Goal: Task Accomplishment & Management: Manage account settings

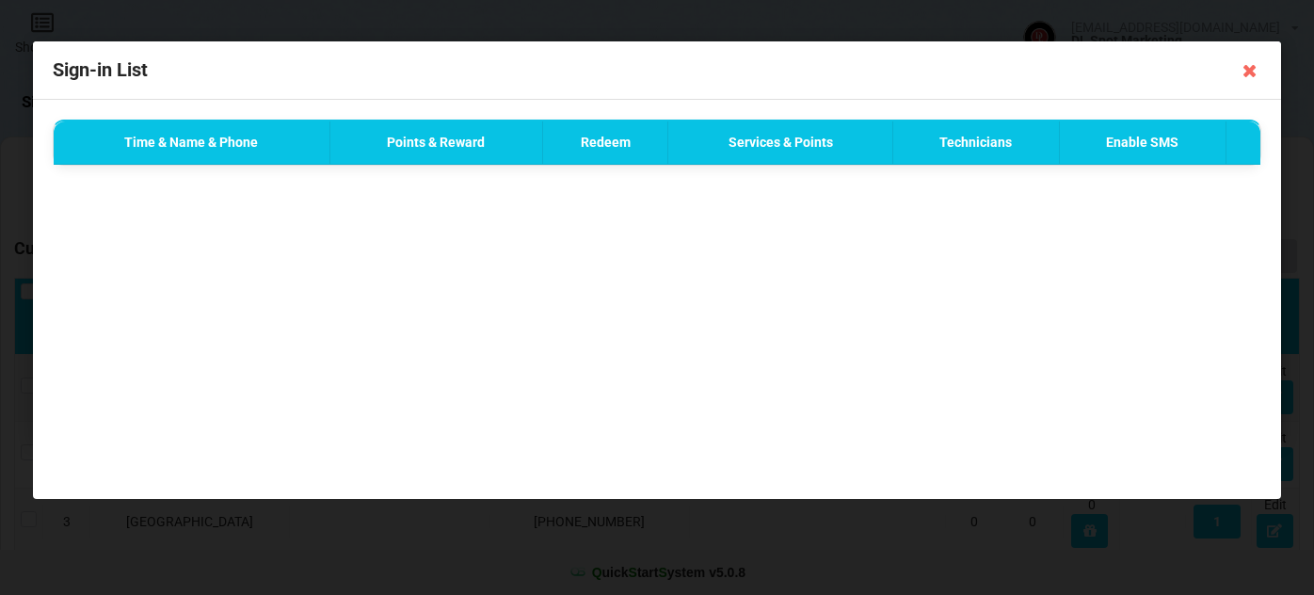
select select "25"
click at [1249, 72] on icon at bounding box center [1250, 71] width 30 height 30
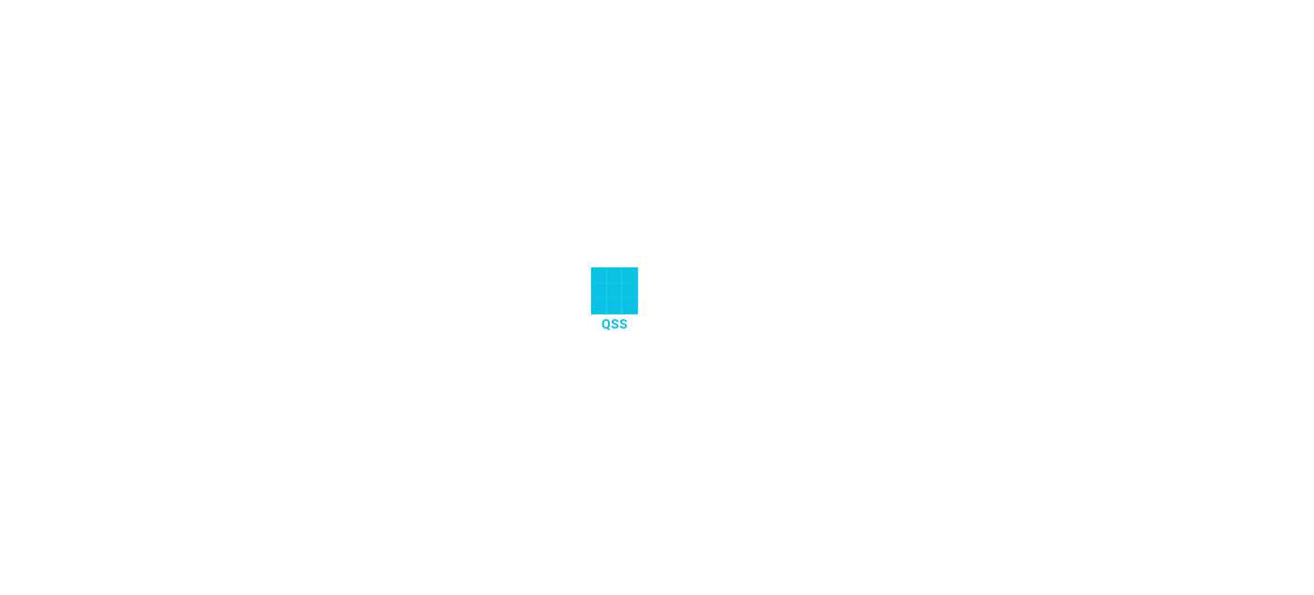
select select "25"
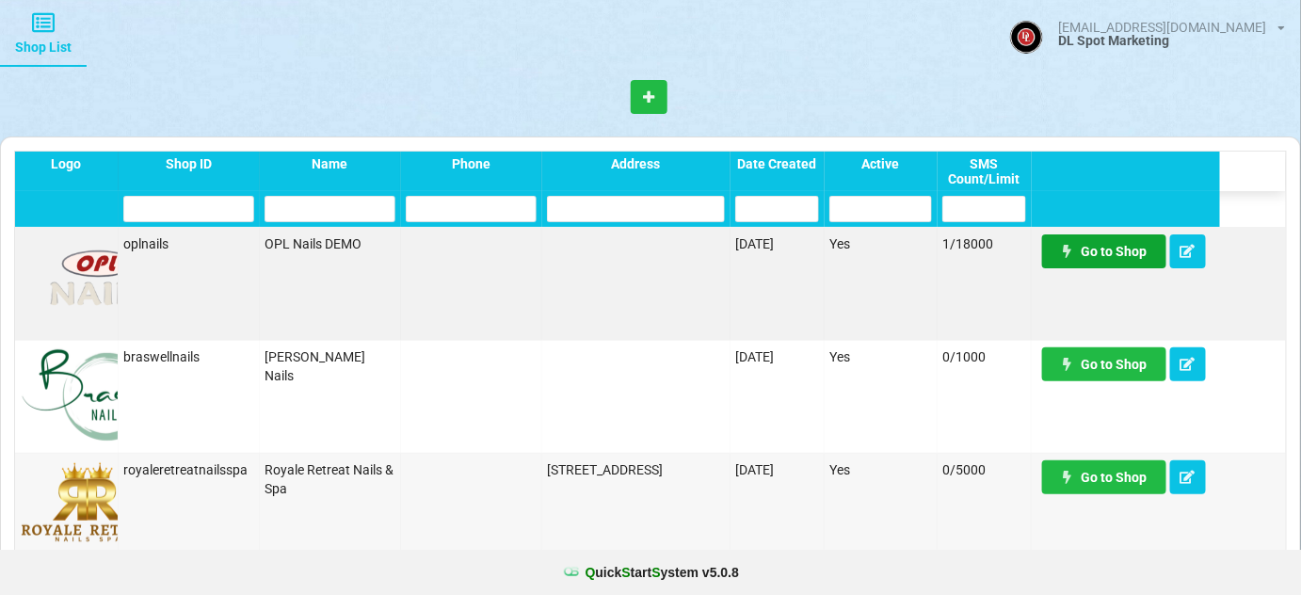
click at [1074, 250] on link "Go to Shop" at bounding box center [1023, 260] width 102 height 28
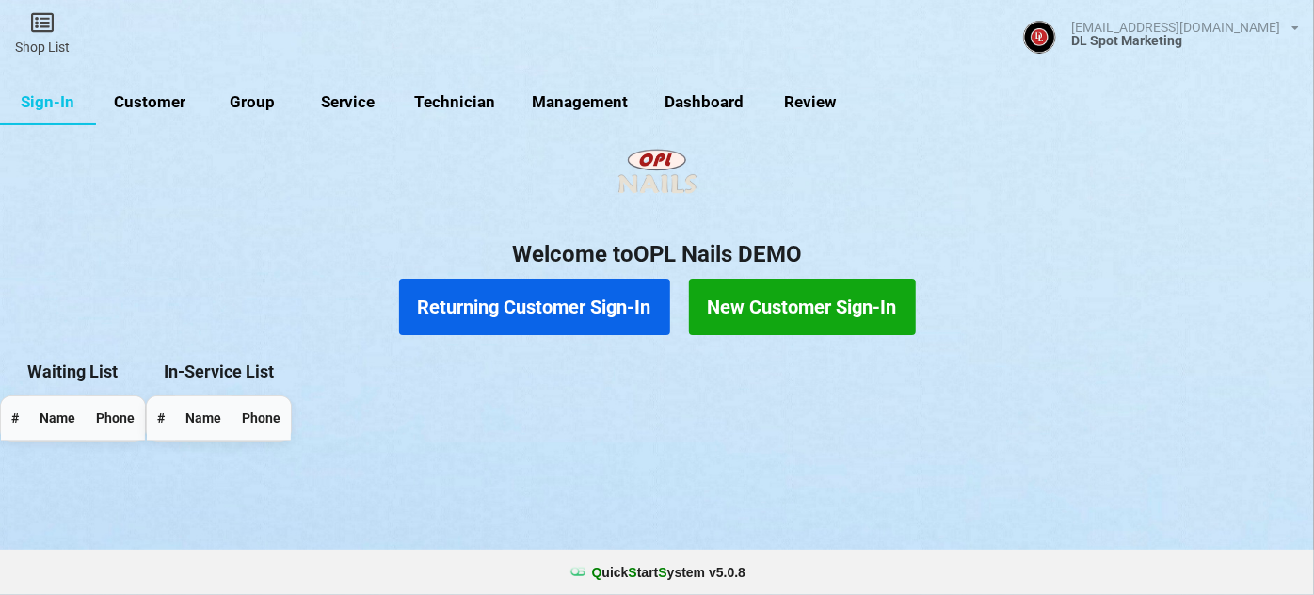
click at [255, 100] on link "Group" at bounding box center [252, 102] width 96 height 45
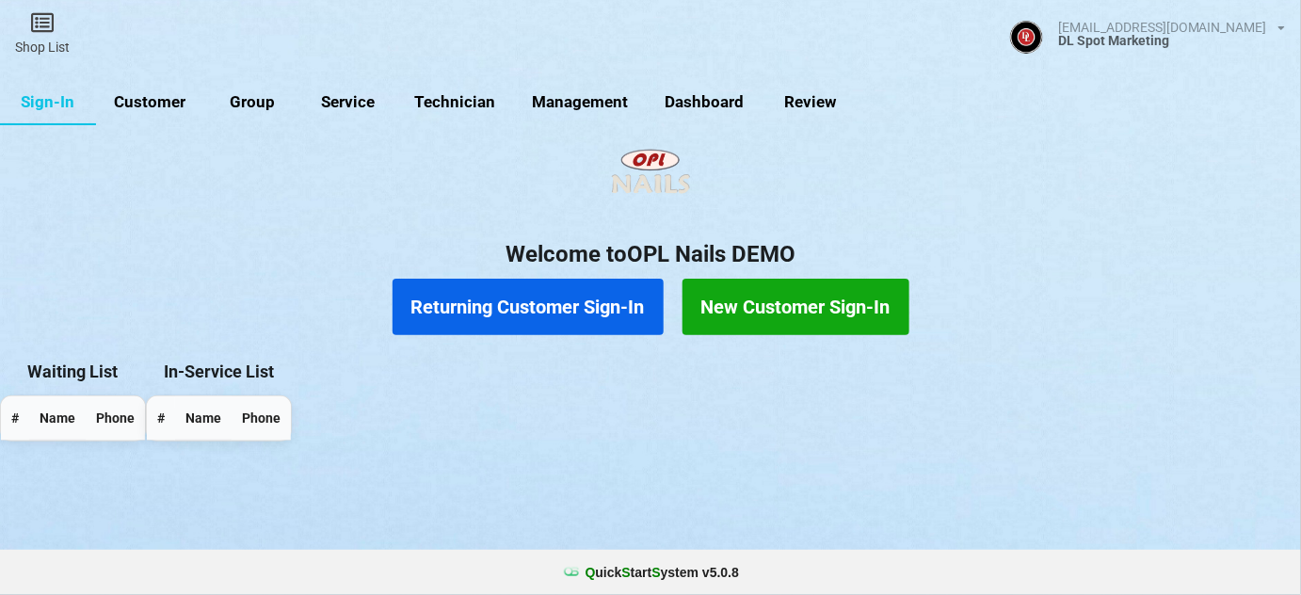
select select "25"
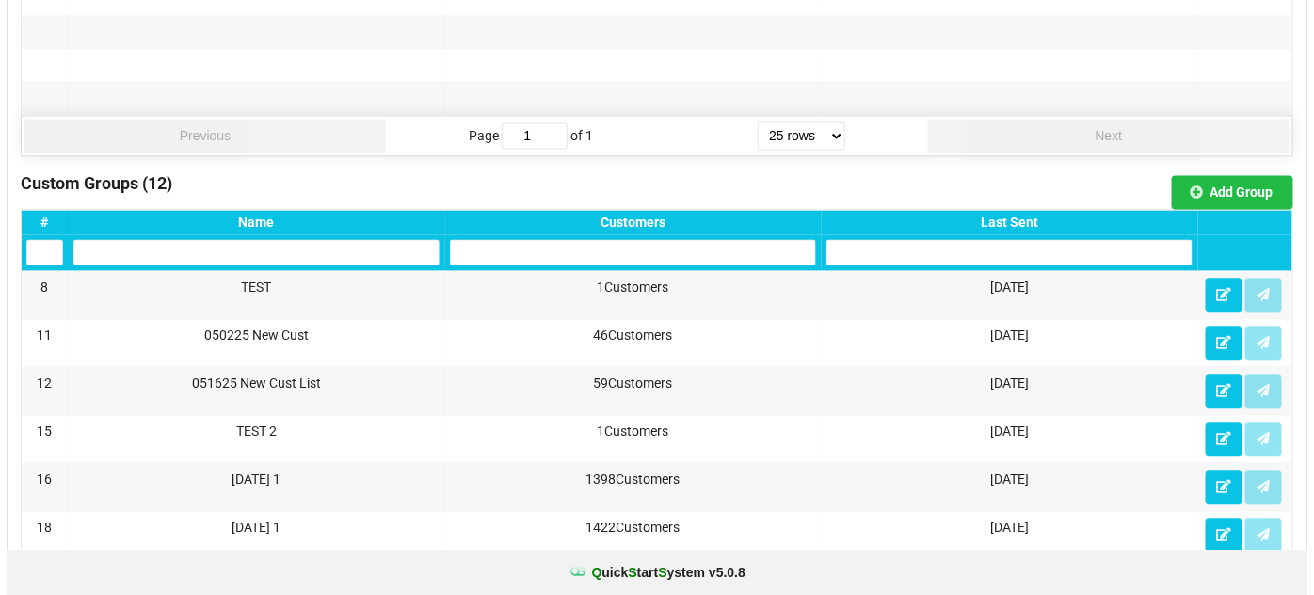
scroll to position [1255, 0]
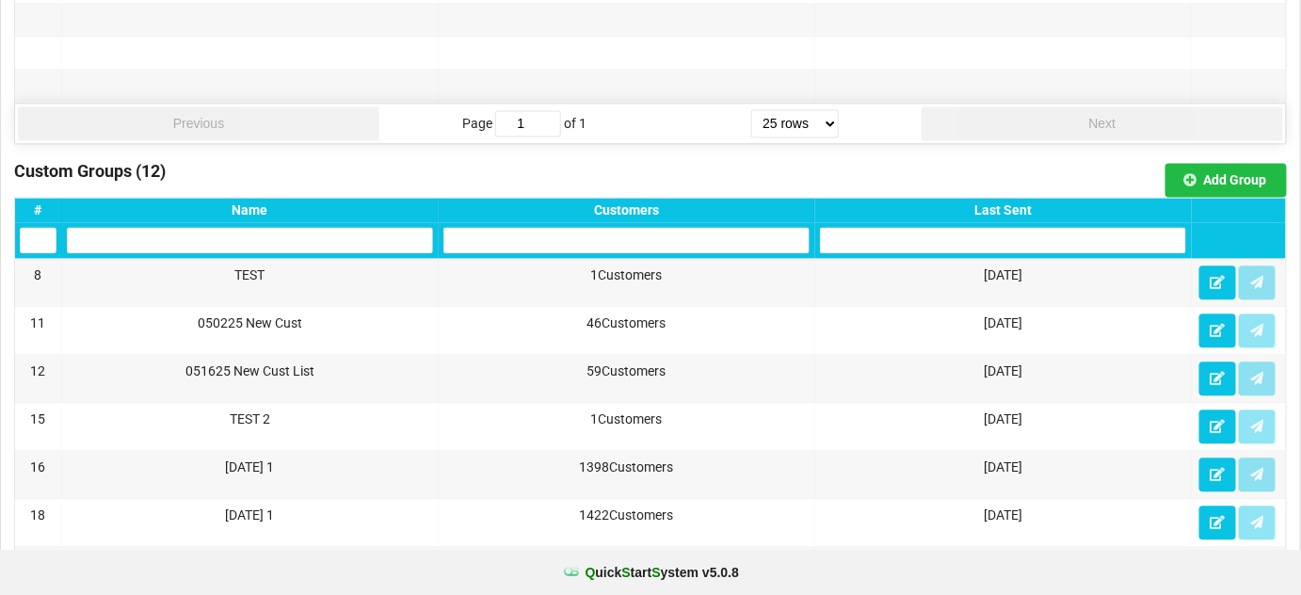
click at [1016, 202] on div "Last Sent" at bounding box center [1003, 209] width 366 height 15
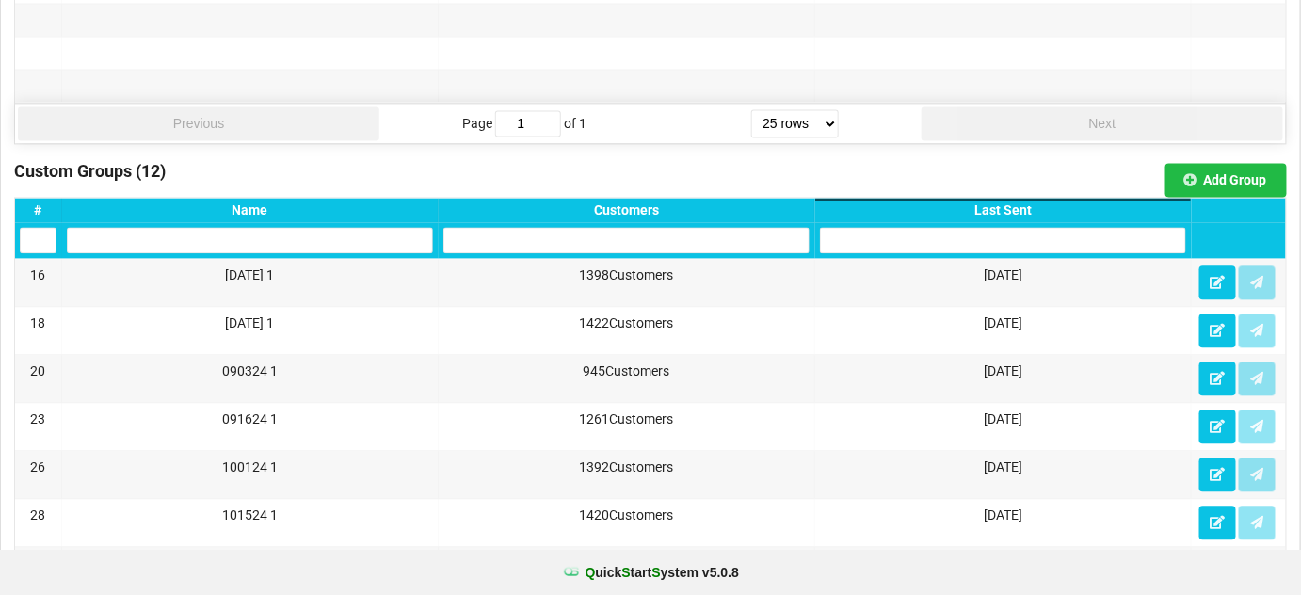
click at [1016, 202] on div "Last Sent" at bounding box center [1003, 209] width 366 height 15
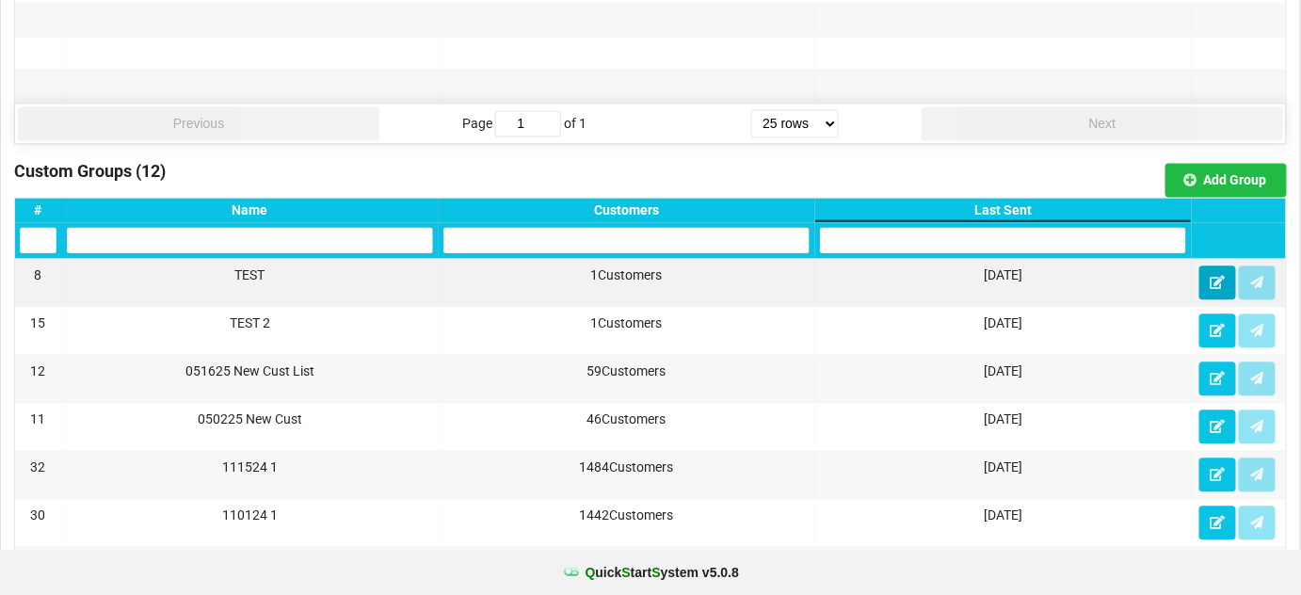
click at [1214, 279] on button at bounding box center [1217, 282] width 37 height 34
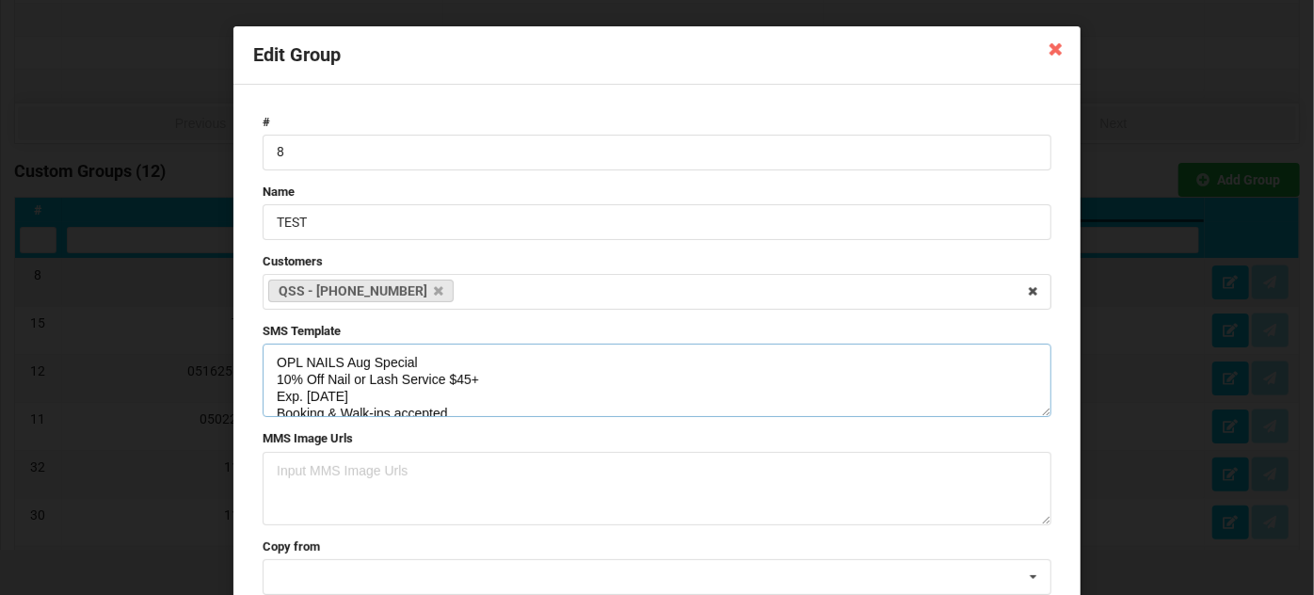
click at [326, 395] on textarea "OPL NAILS Aug Special 10% Off Nail or Lash Service $45+ Exp. 8/15/25 Booking & …" at bounding box center [657, 380] width 789 height 73
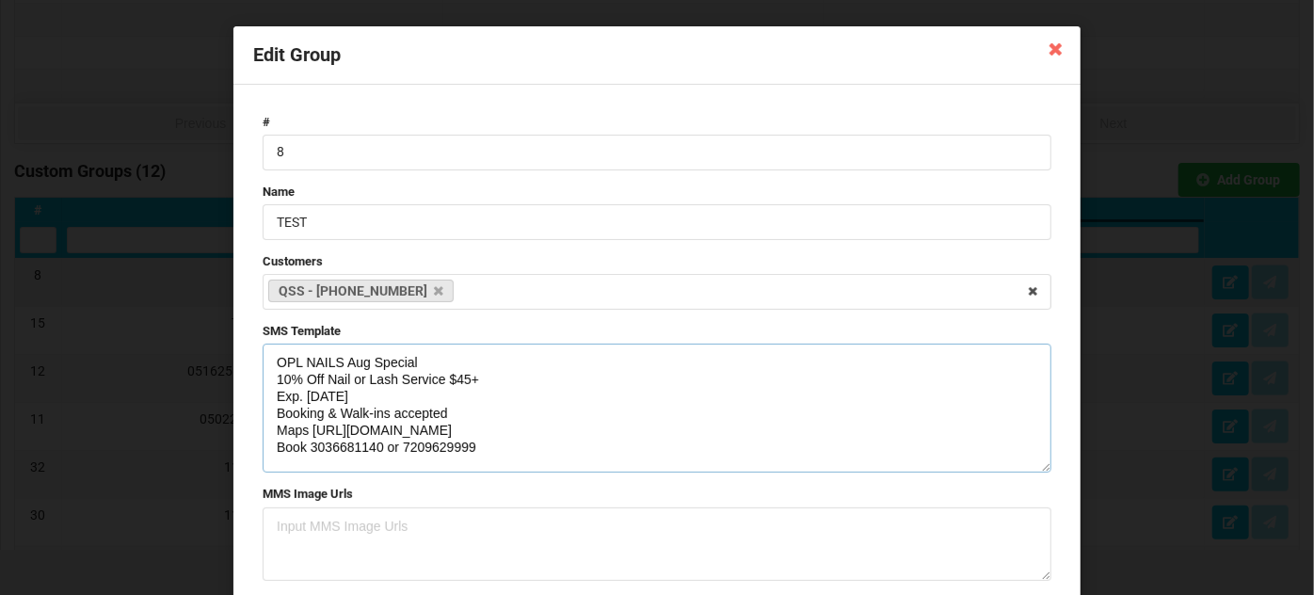
drag, startPoint x: 1040, startPoint y: 412, endPoint x: 1029, endPoint y: 469, distance: 57.6
click at [1029, 469] on textarea "OPL NAILS Aug Special 10% Off Nail or Lash Service $45+ Exp. [DATE] Booking & W…" at bounding box center [657, 408] width 789 height 129
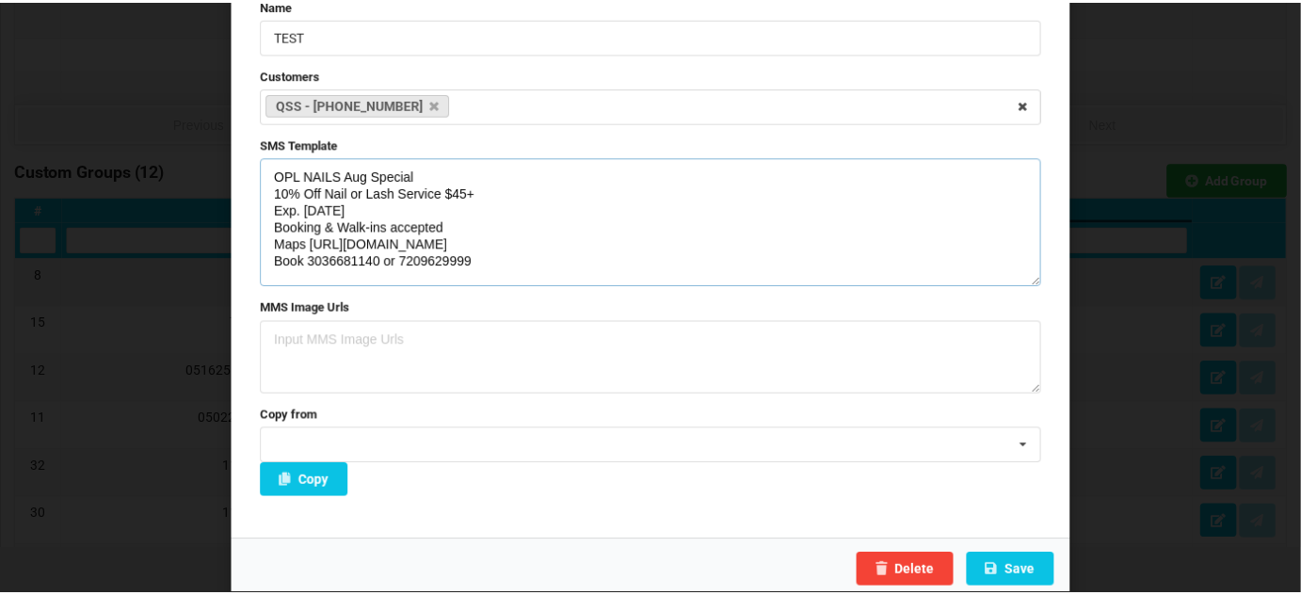
scroll to position [190, 0]
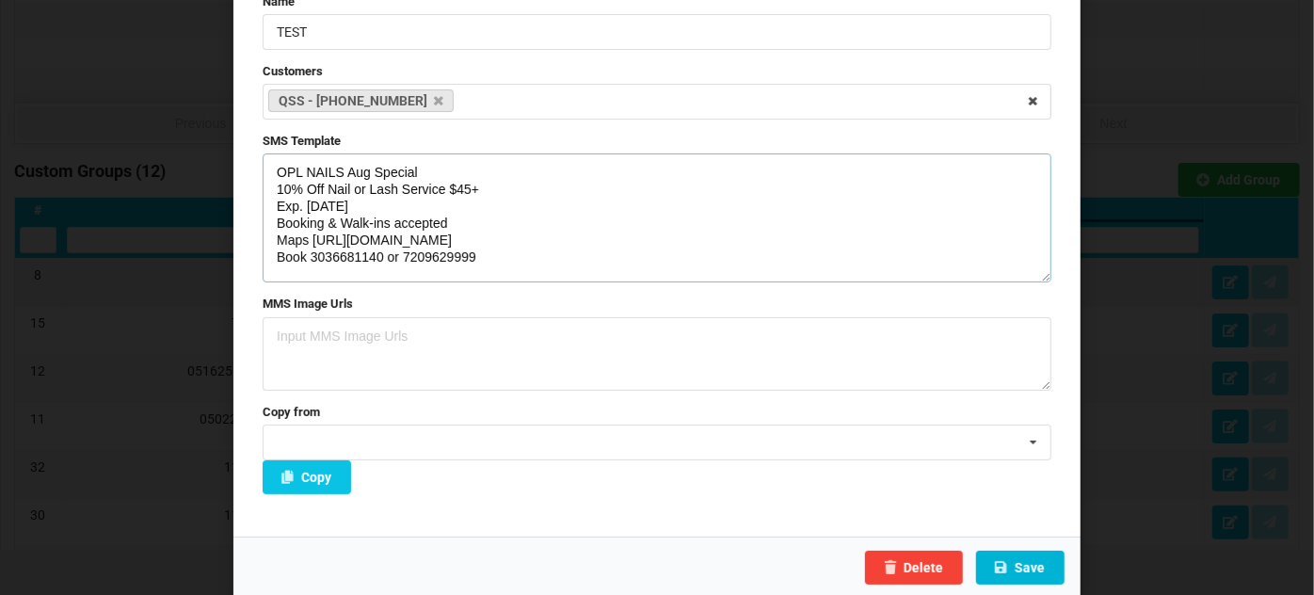
type textarea "OPL NAILS Aug Special 10% Off Nail or Lash Service $45+ Exp. [DATE] Booking & W…"
click at [1027, 567] on button "Save" at bounding box center [1020, 568] width 88 height 34
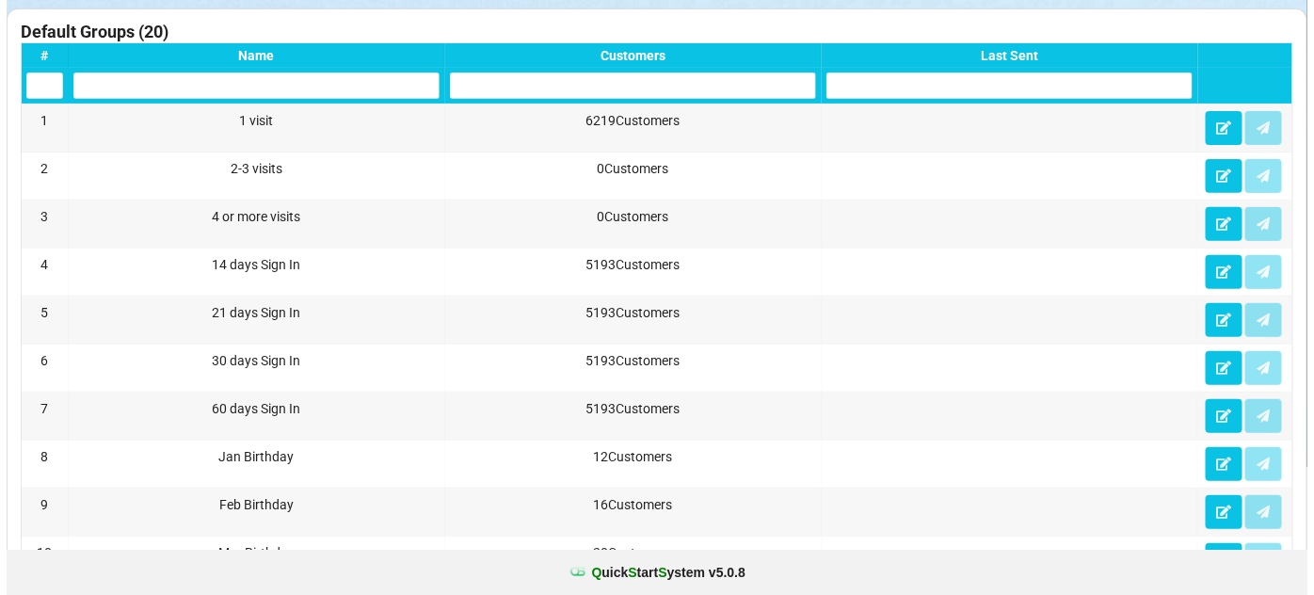
scroll to position [0, 0]
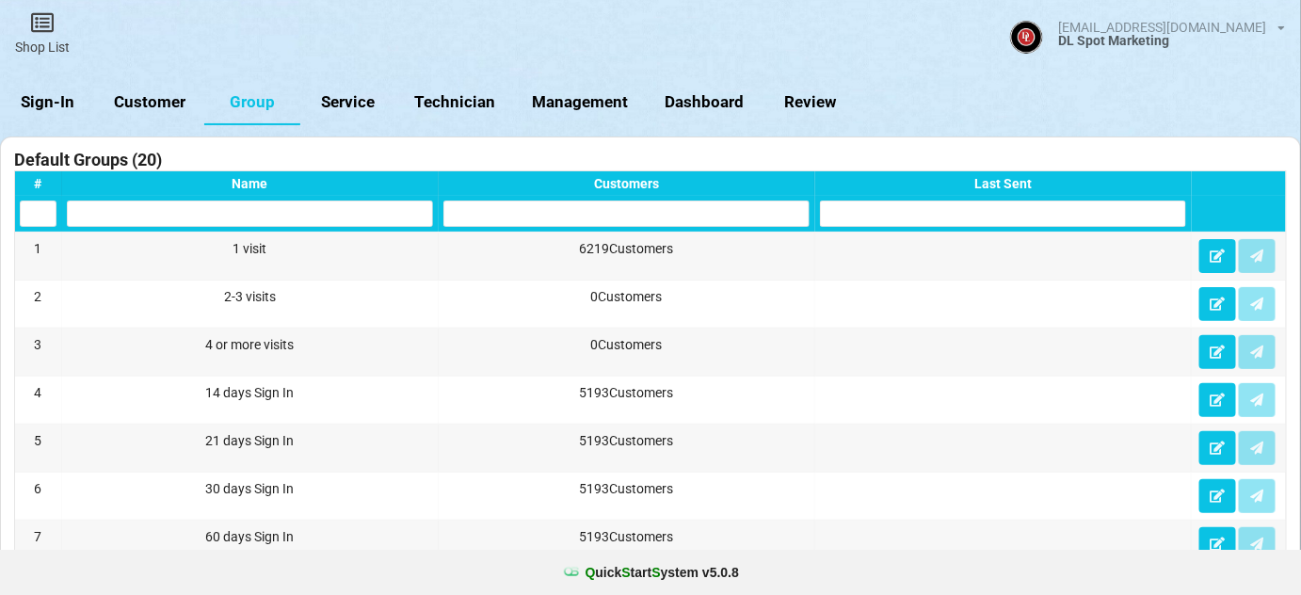
click at [51, 101] on link "Sign-In" at bounding box center [48, 102] width 96 height 45
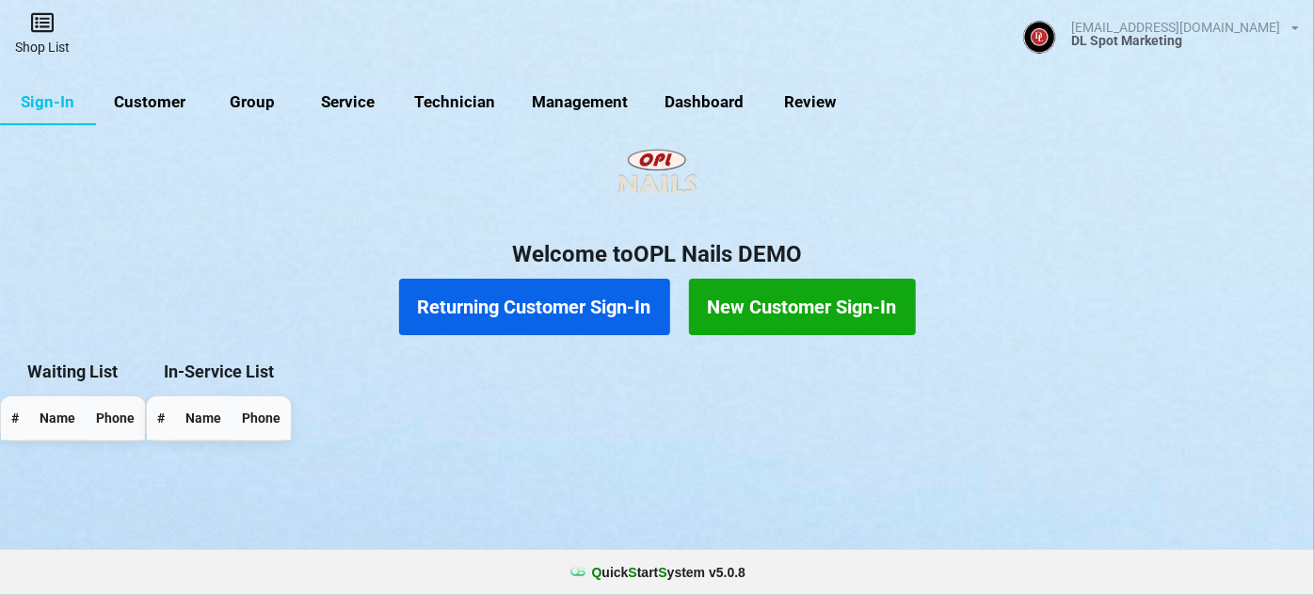
click at [40, 26] on icon at bounding box center [42, 22] width 26 height 23
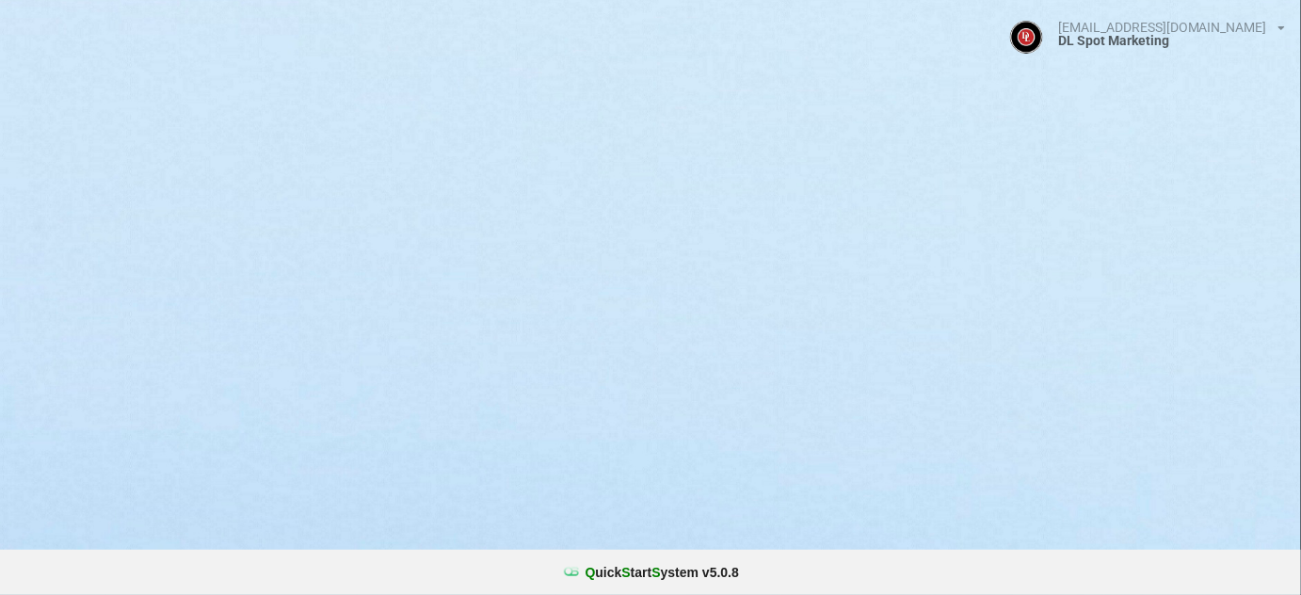
select select "25"
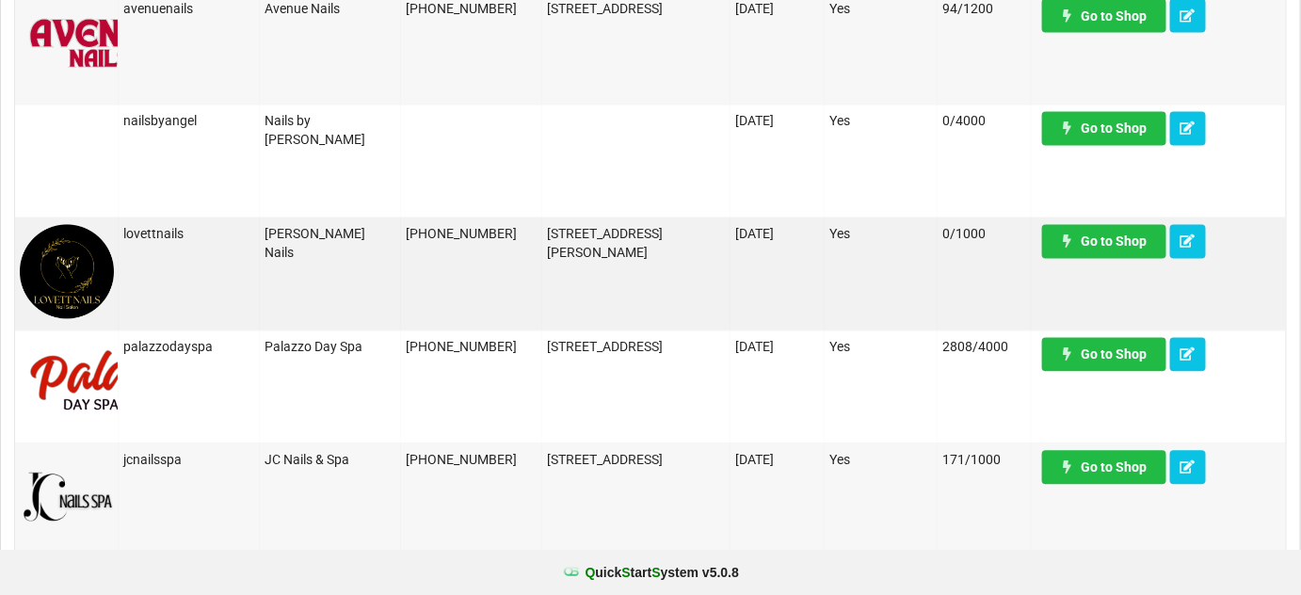
scroll to position [1141, 0]
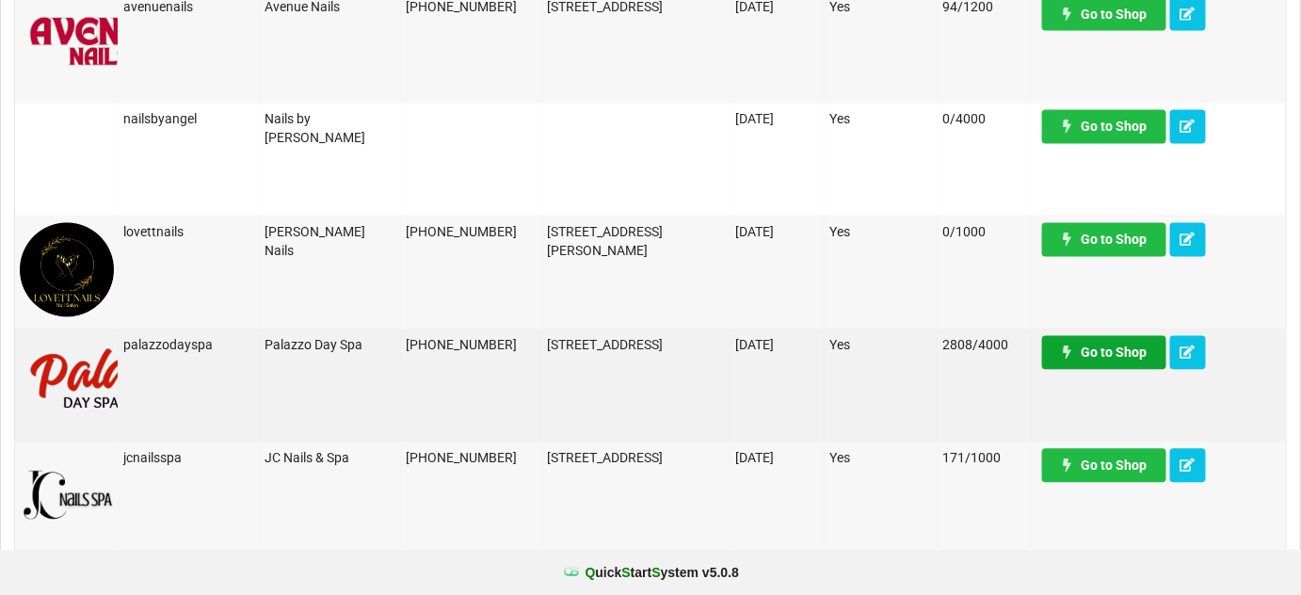
click at [1126, 355] on link "Go to Shop" at bounding box center [1104, 353] width 124 height 34
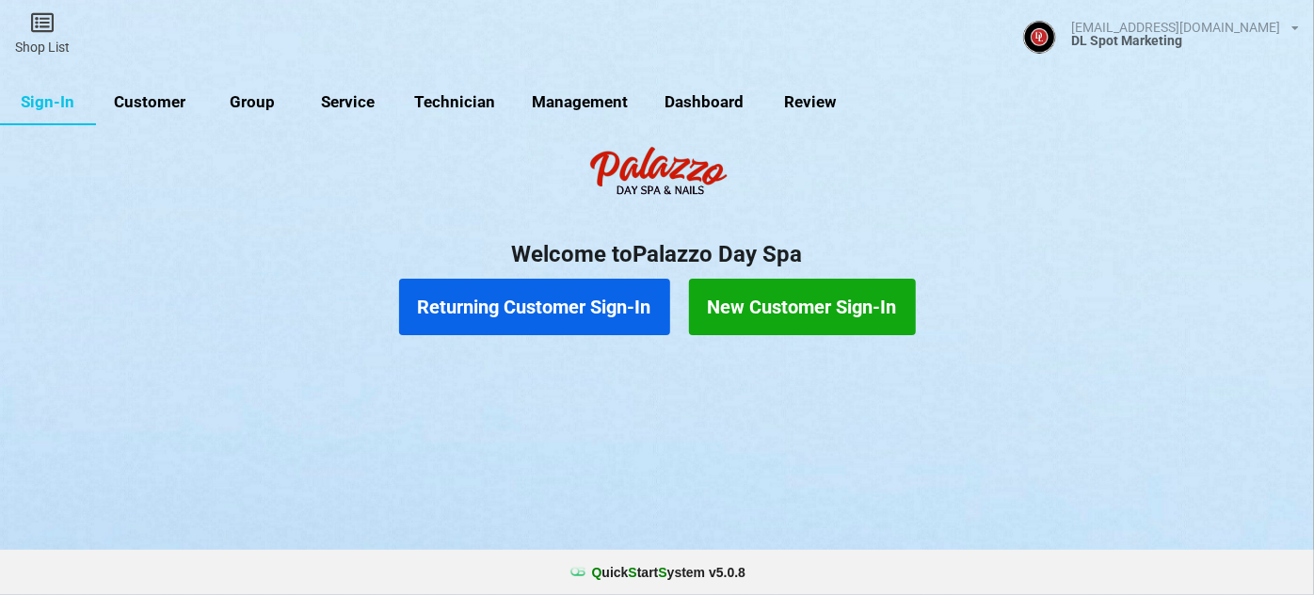
click at [140, 95] on link "Customer" at bounding box center [150, 102] width 108 height 45
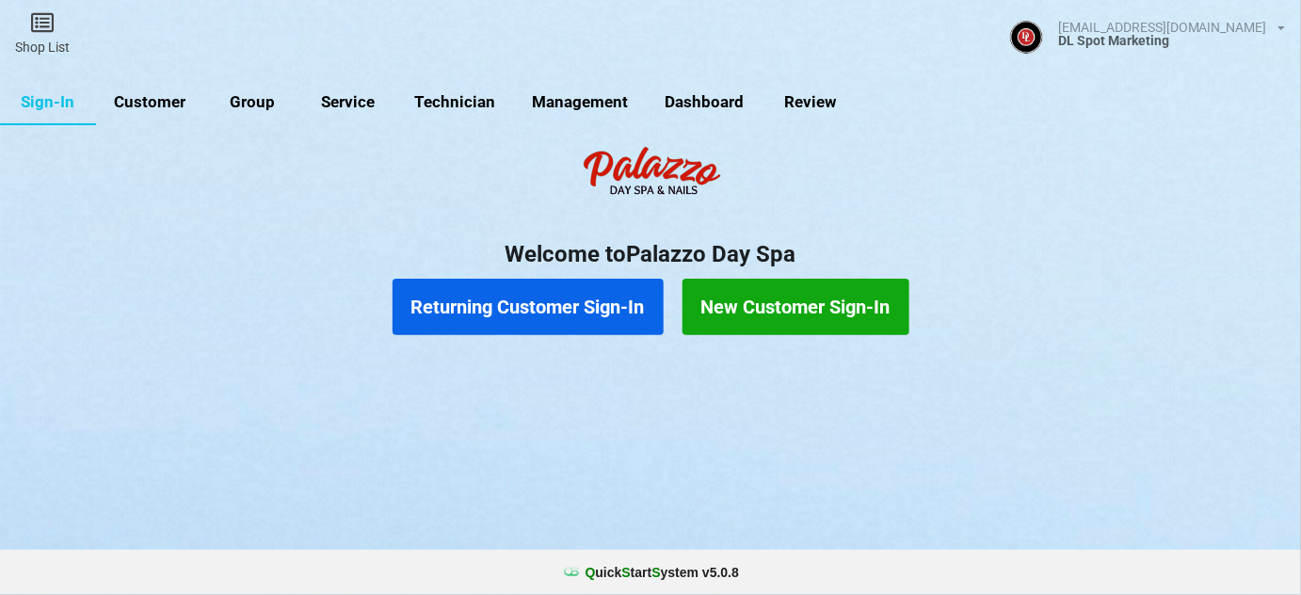
select select "25"
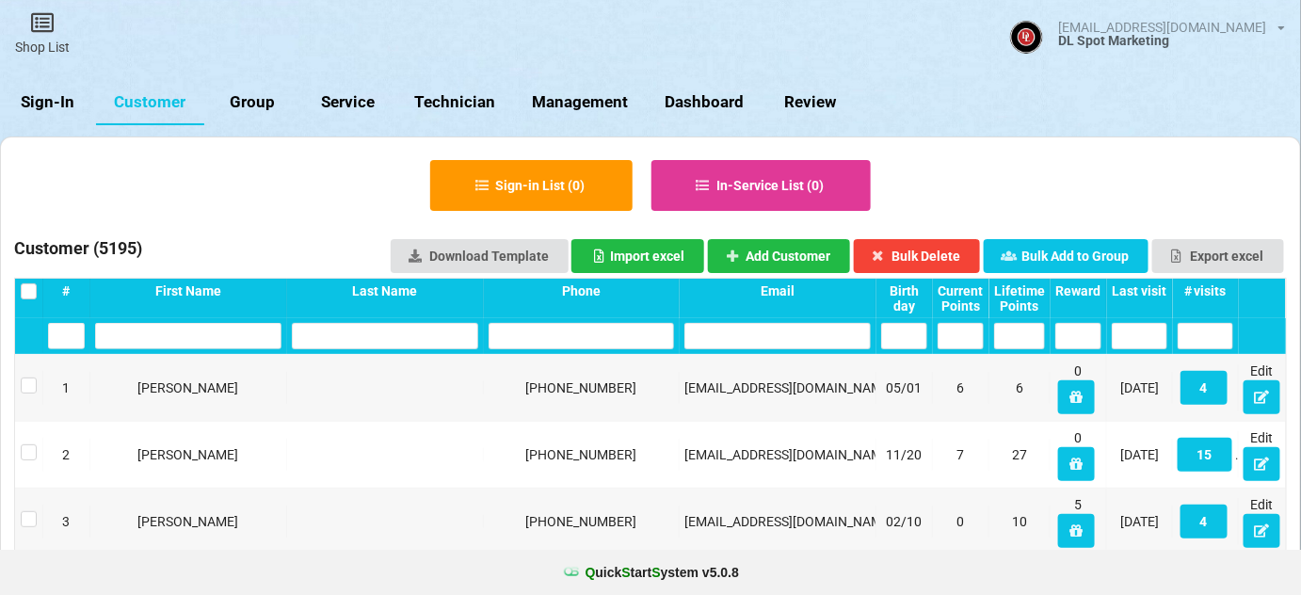
click at [578, 335] on input "text" at bounding box center [581, 336] width 186 height 26
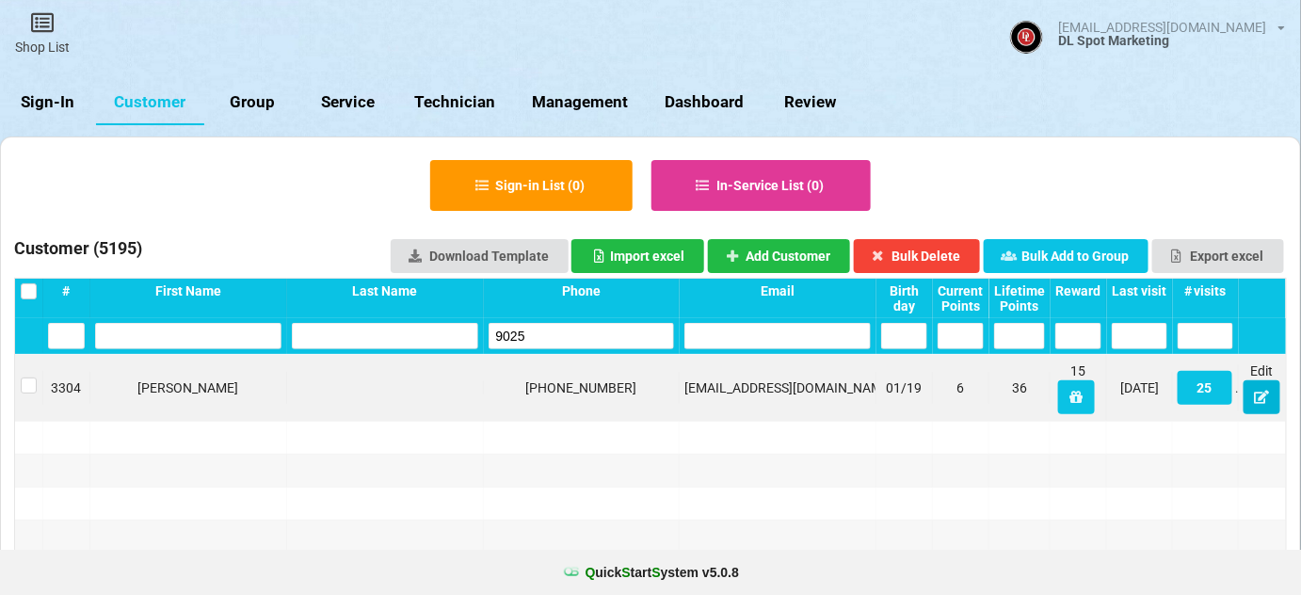
type input "9025"
click at [1264, 402] on icon at bounding box center [1262, 396] width 16 height 11
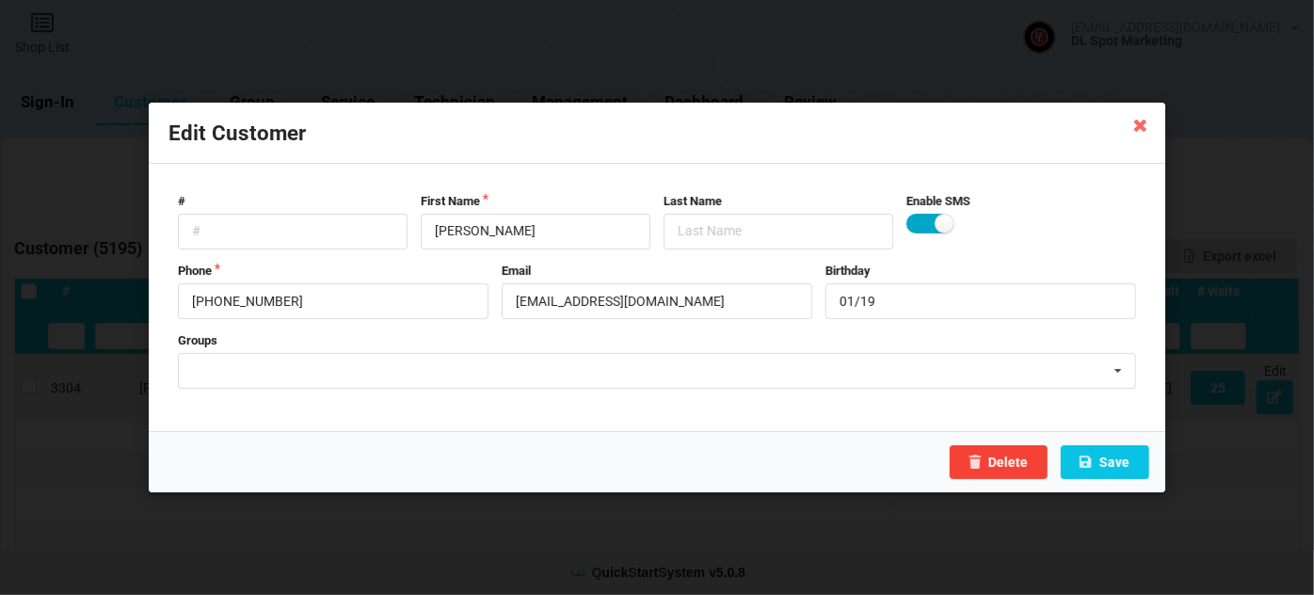
click at [919, 222] on label at bounding box center [929, 224] width 46 height 20
checkbox input "false"
click at [485, 234] on input "Elsa Blasiman" at bounding box center [536, 232] width 230 height 36
click at [485, 233] on input "Elsa Blasiman" at bounding box center [536, 232] width 230 height 36
type input "Elsa"
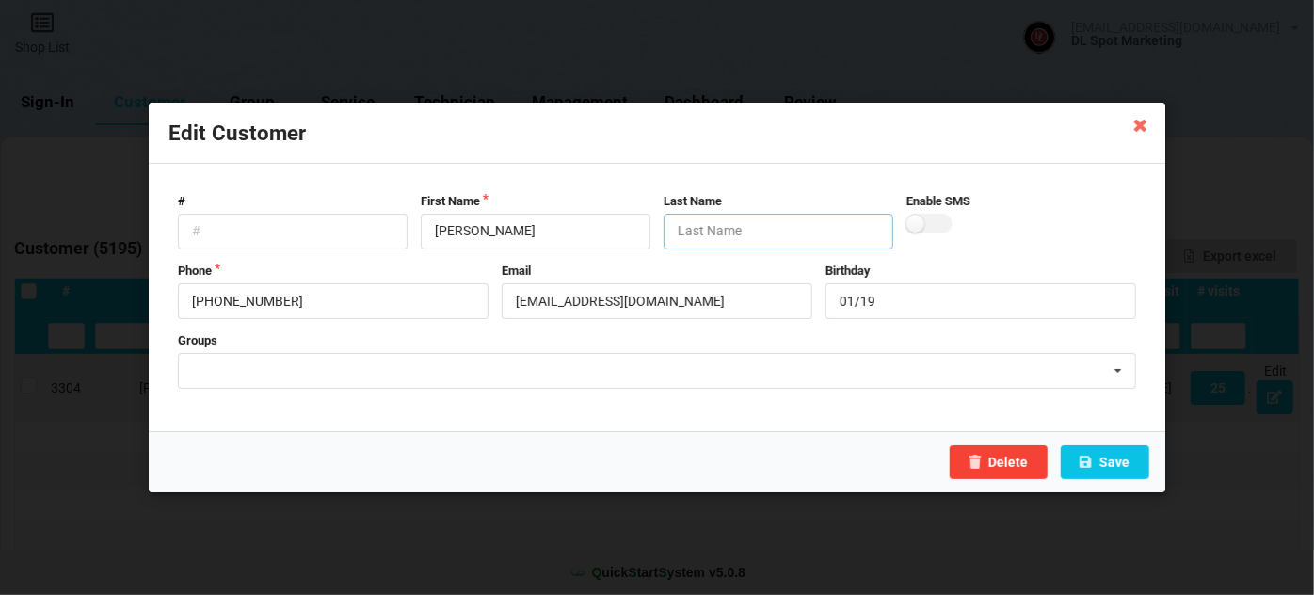
click at [710, 232] on input "text" at bounding box center [779, 232] width 230 height 36
paste input "Blasiman"
type input "Blasiman"
click at [517, 303] on input "Geblasim@yahoo.com" at bounding box center [657, 301] width 311 height 36
type input "LANDLINE-Geblasim@yahoo.com"
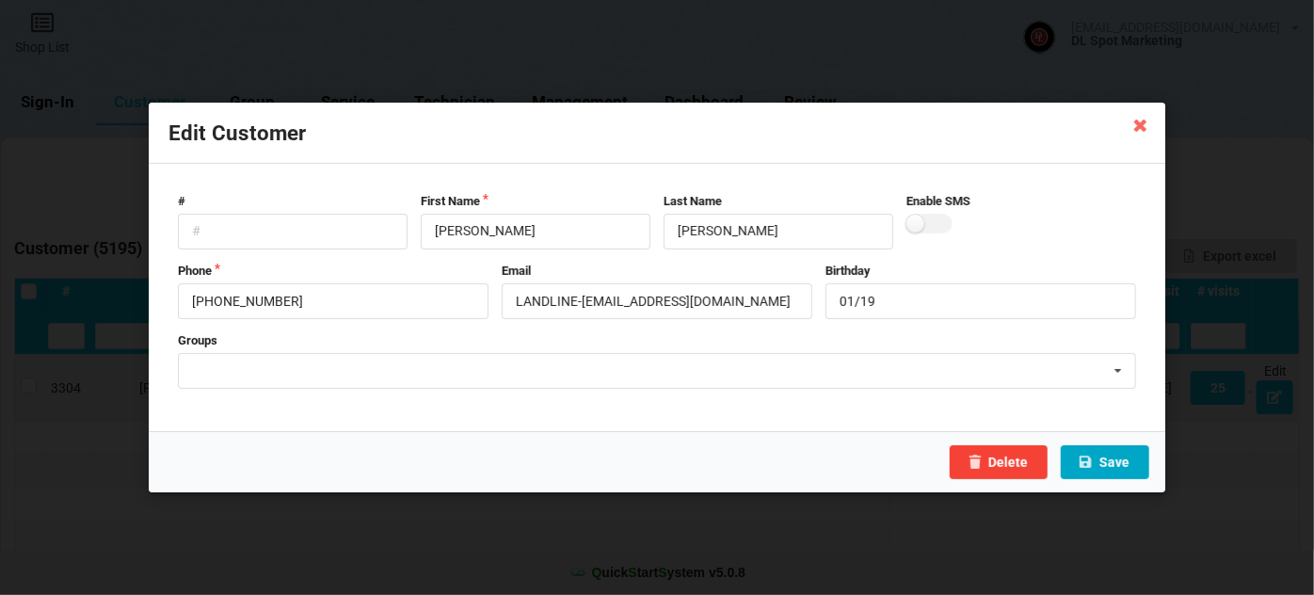
click at [1114, 461] on button "Save" at bounding box center [1105, 462] width 88 height 34
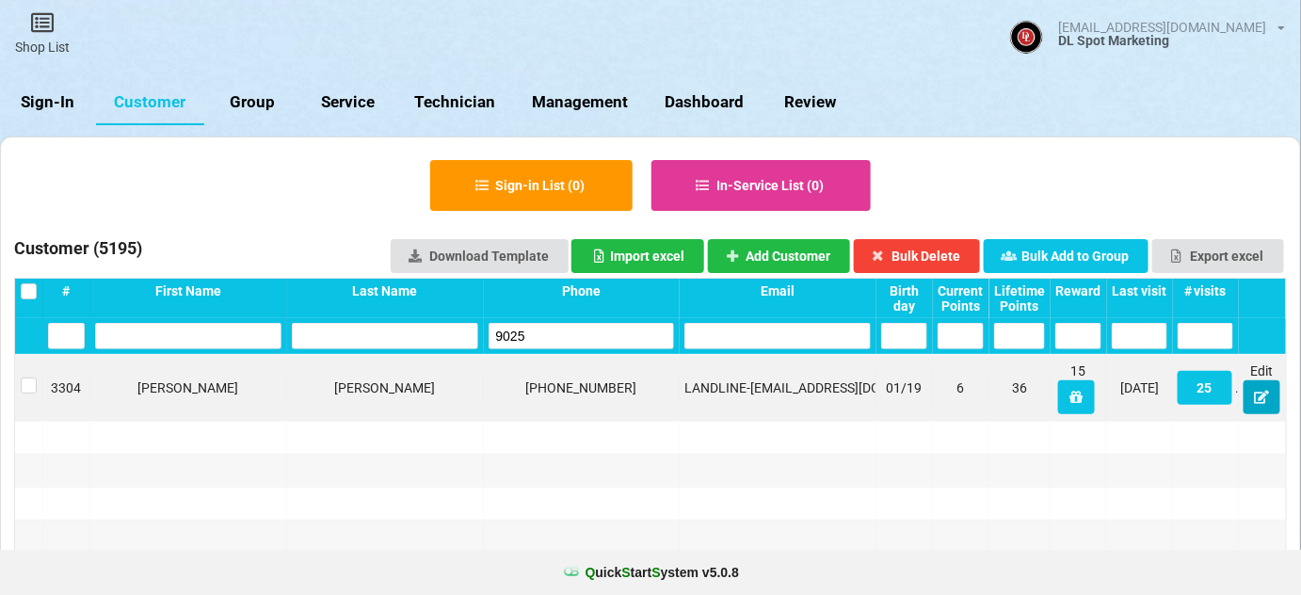
click at [1270, 395] on button at bounding box center [1261, 397] width 37 height 34
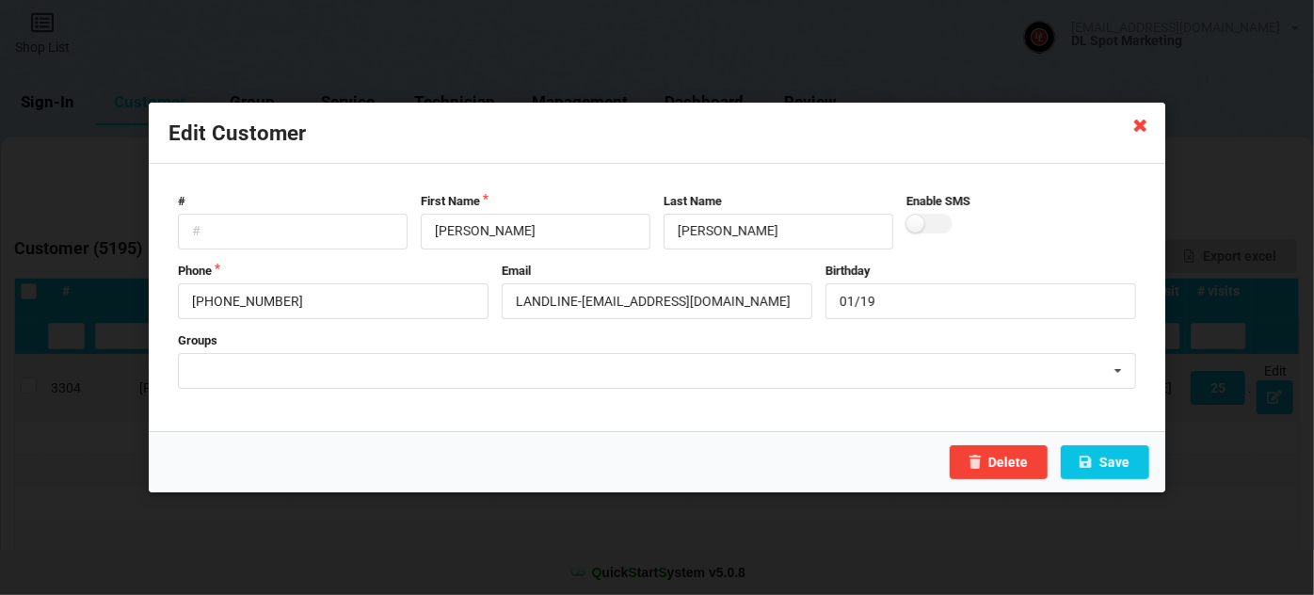
click at [1139, 123] on icon at bounding box center [1141, 124] width 30 height 30
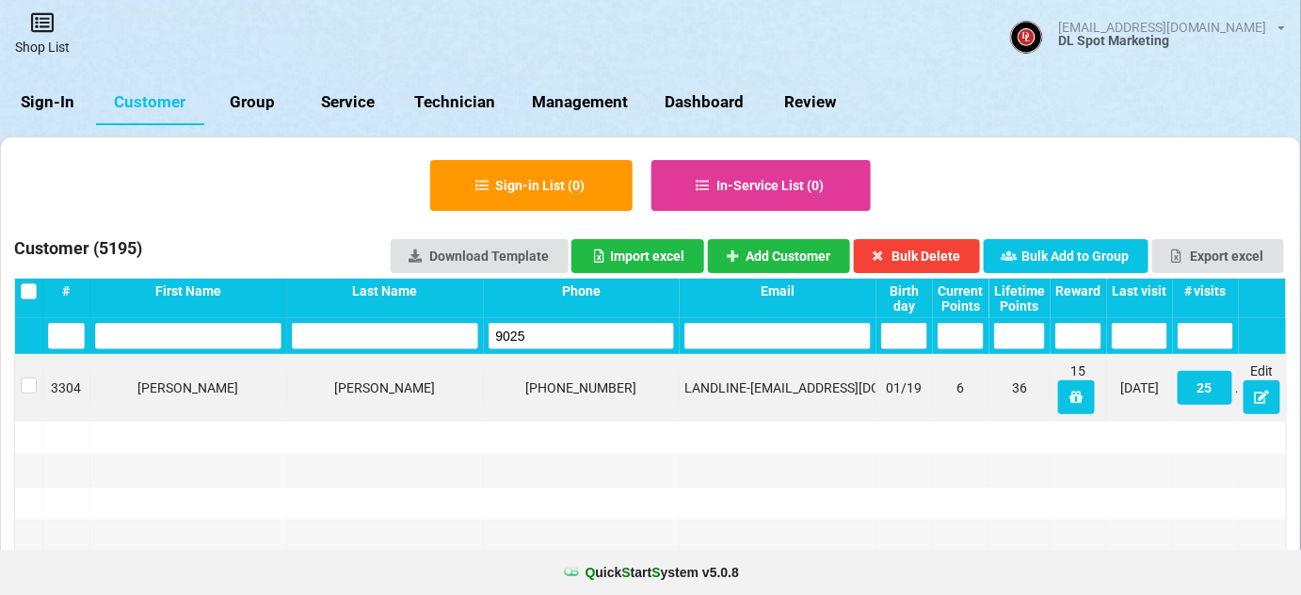
click at [45, 40] on link "Shop List" at bounding box center [42, 33] width 85 height 67
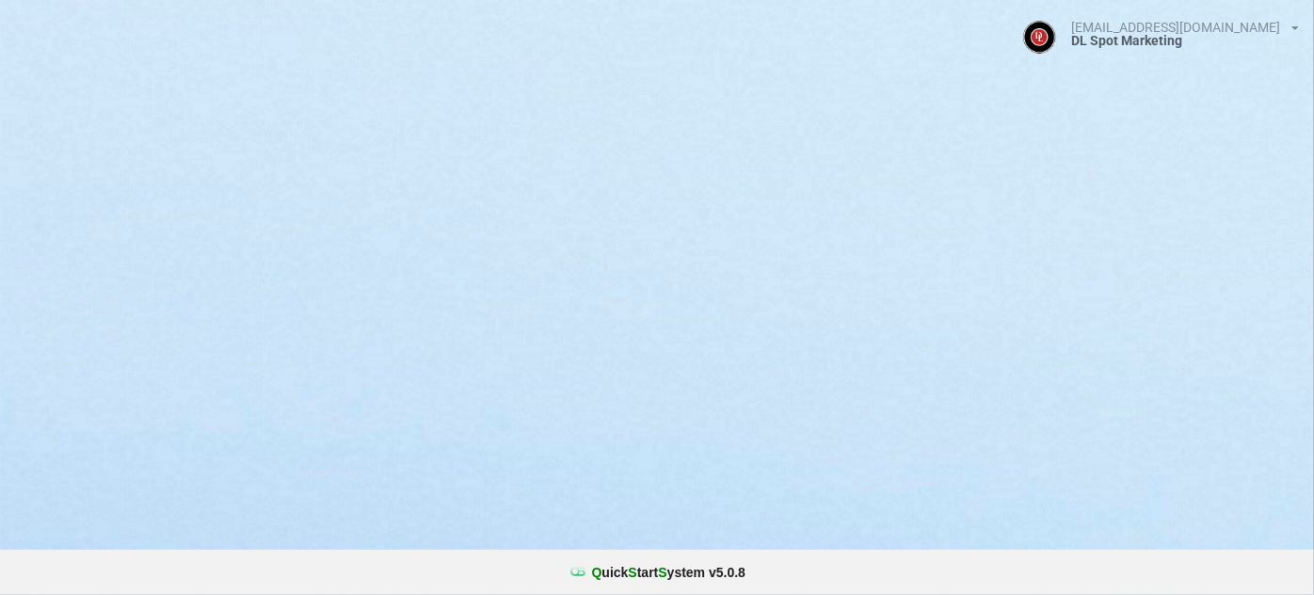
select select "25"
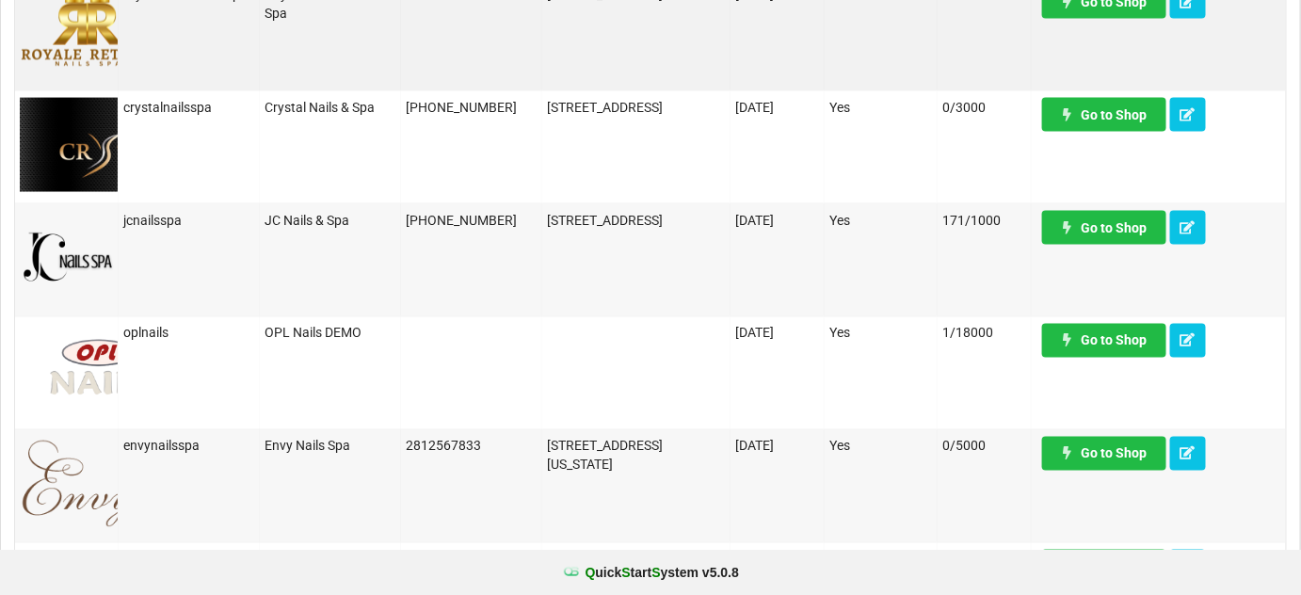
scroll to position [1026, 0]
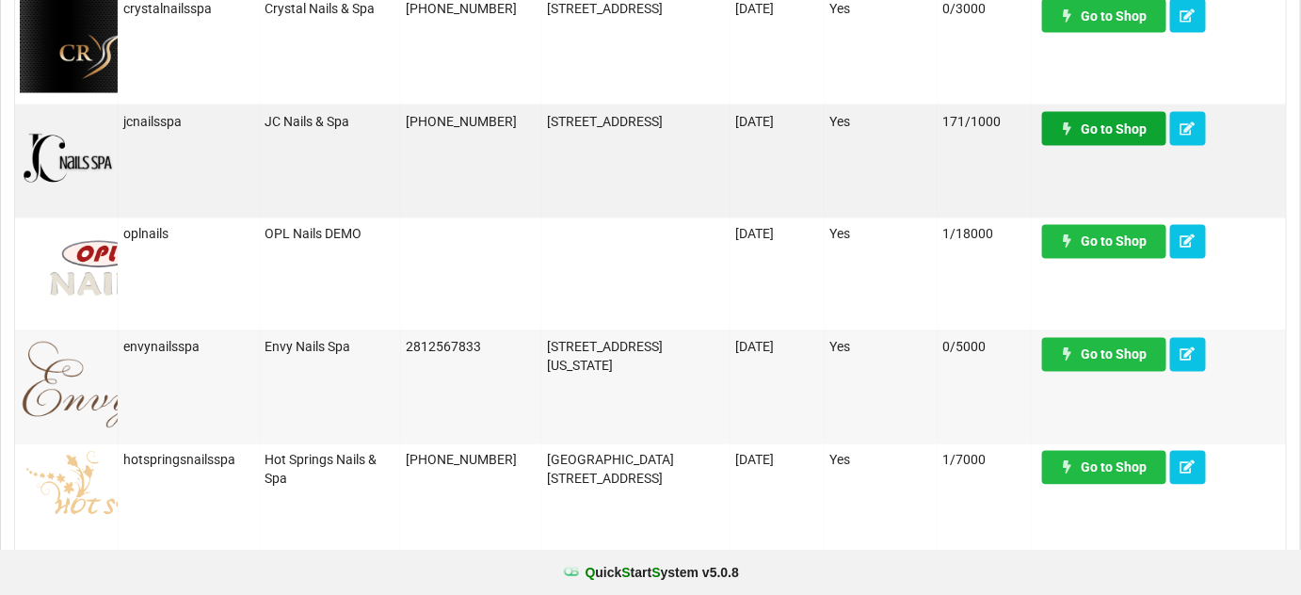
click at [1105, 130] on link "Go to Shop" at bounding box center [1104, 129] width 124 height 34
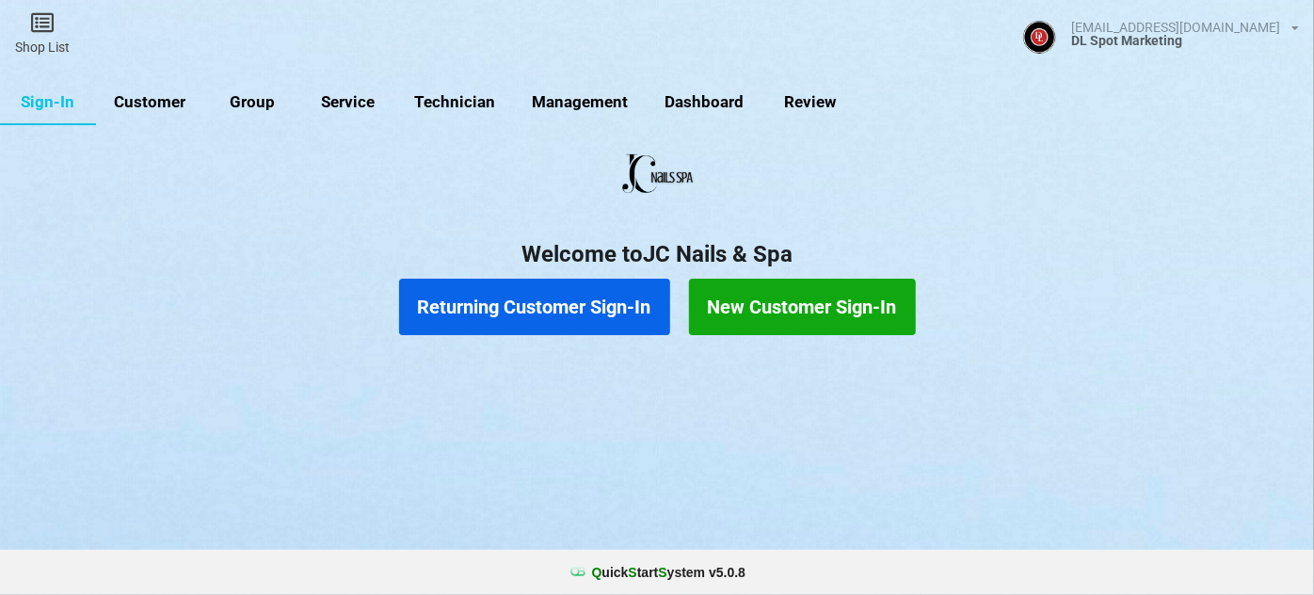
click at [173, 101] on link "Customer" at bounding box center [150, 102] width 108 height 45
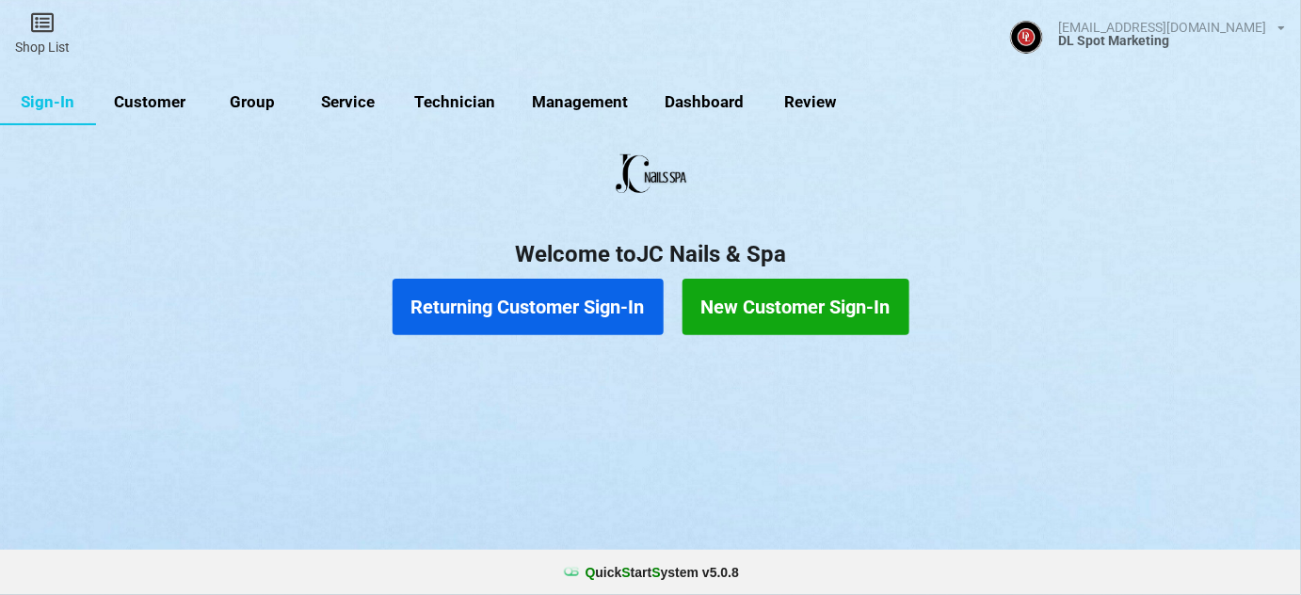
select select "25"
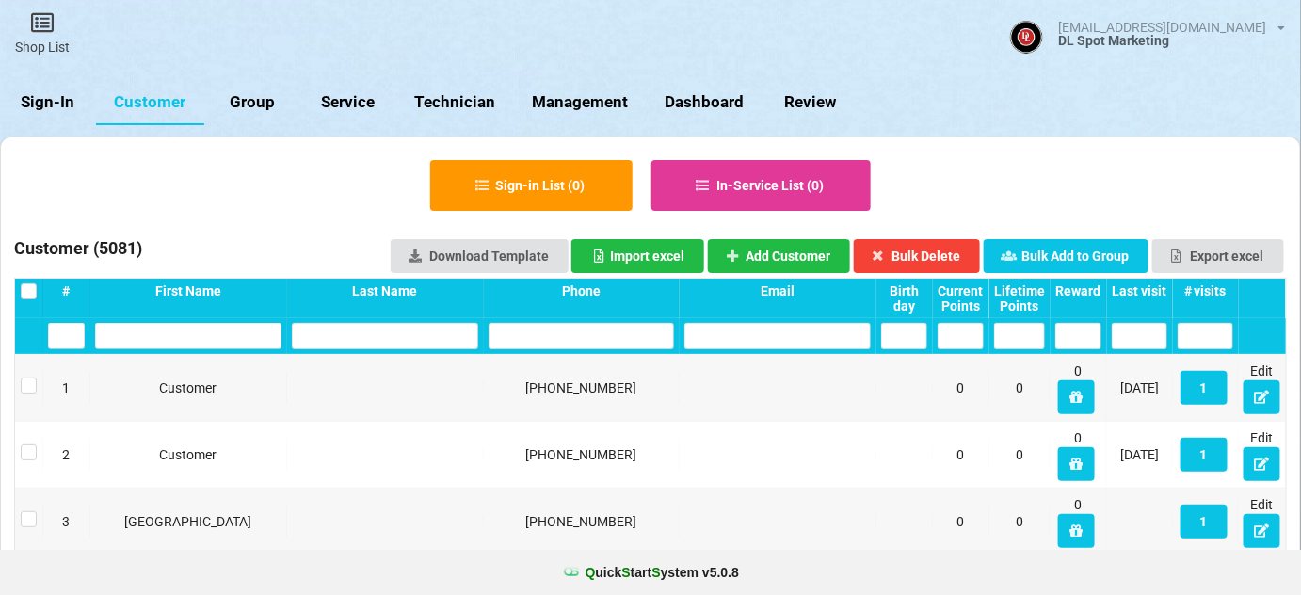
click at [573, 341] on input "text" at bounding box center [581, 336] width 186 height 26
paste input "4252721732"
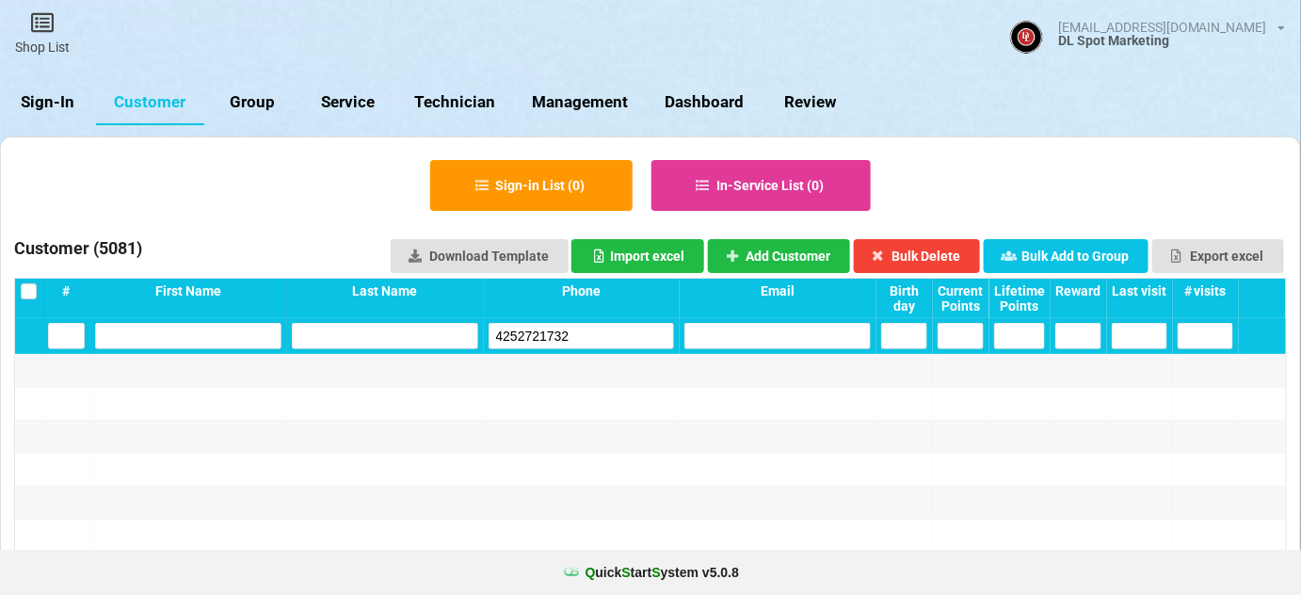
click at [542, 330] on input "4252721732" at bounding box center [581, 336] width 186 height 26
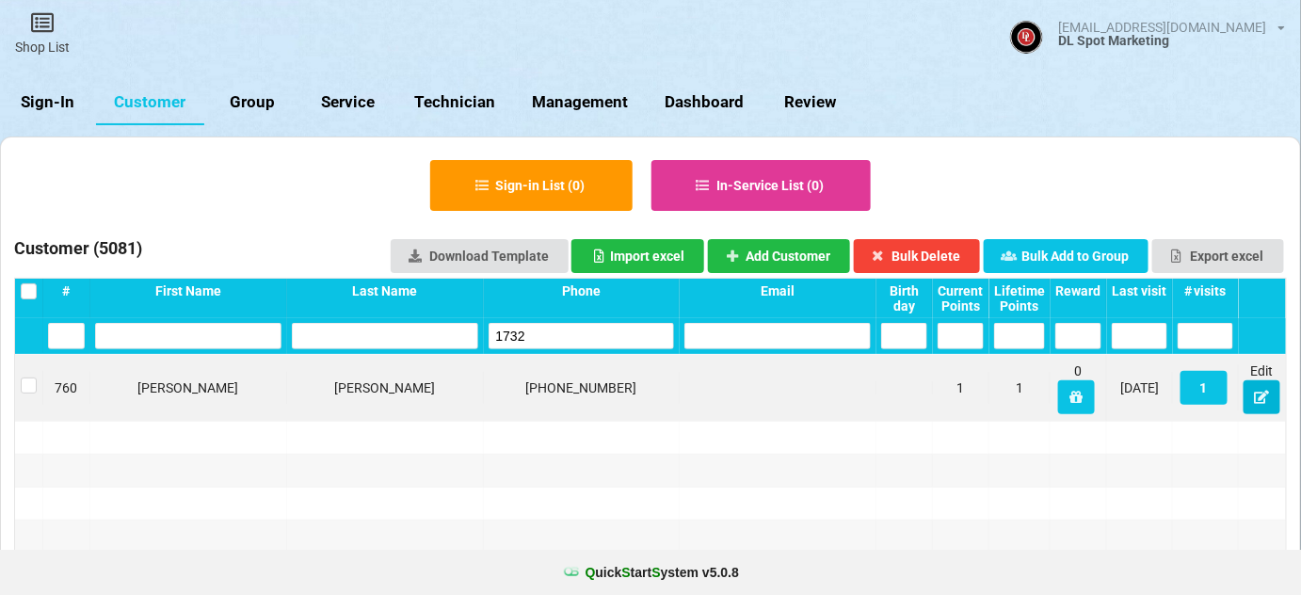
type input "1732"
click at [1260, 398] on icon at bounding box center [1262, 396] width 16 height 11
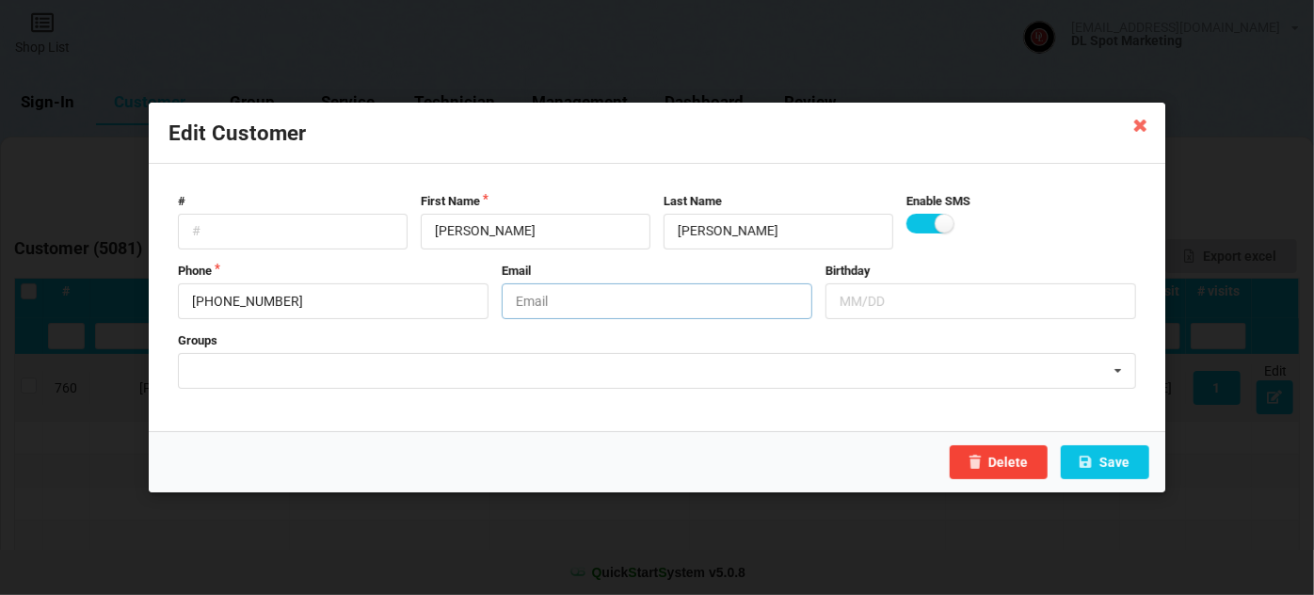
click at [582, 305] on input "text" at bounding box center [657, 301] width 311 height 36
type input "LANDLINE"
click at [919, 223] on label at bounding box center [929, 224] width 46 height 20
checkbox input "false"
click at [1120, 457] on button "Save" at bounding box center [1105, 462] width 88 height 34
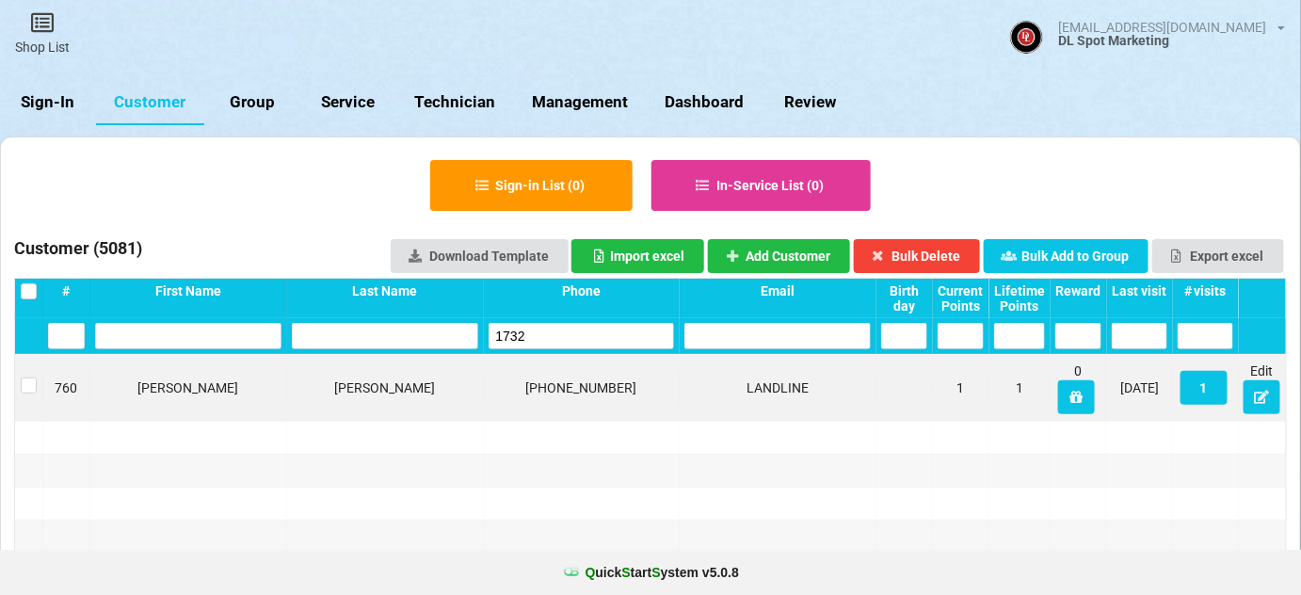
click at [49, 97] on link "Sign-In" at bounding box center [48, 102] width 96 height 45
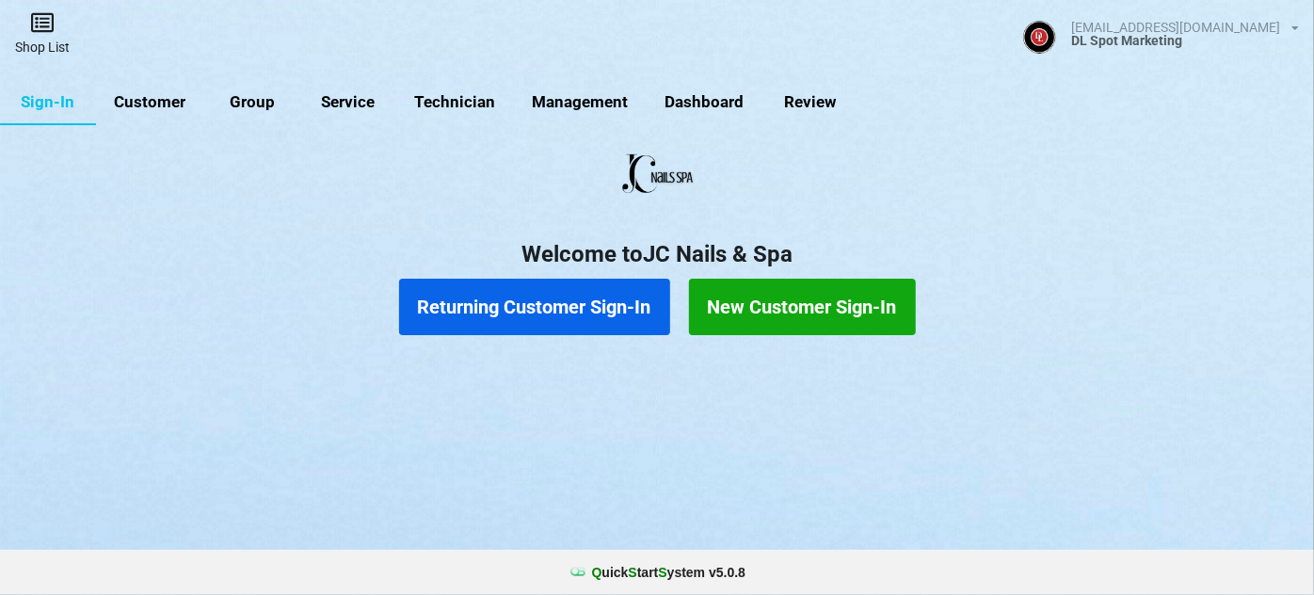
click at [42, 37] on link "Shop List" at bounding box center [42, 33] width 85 height 67
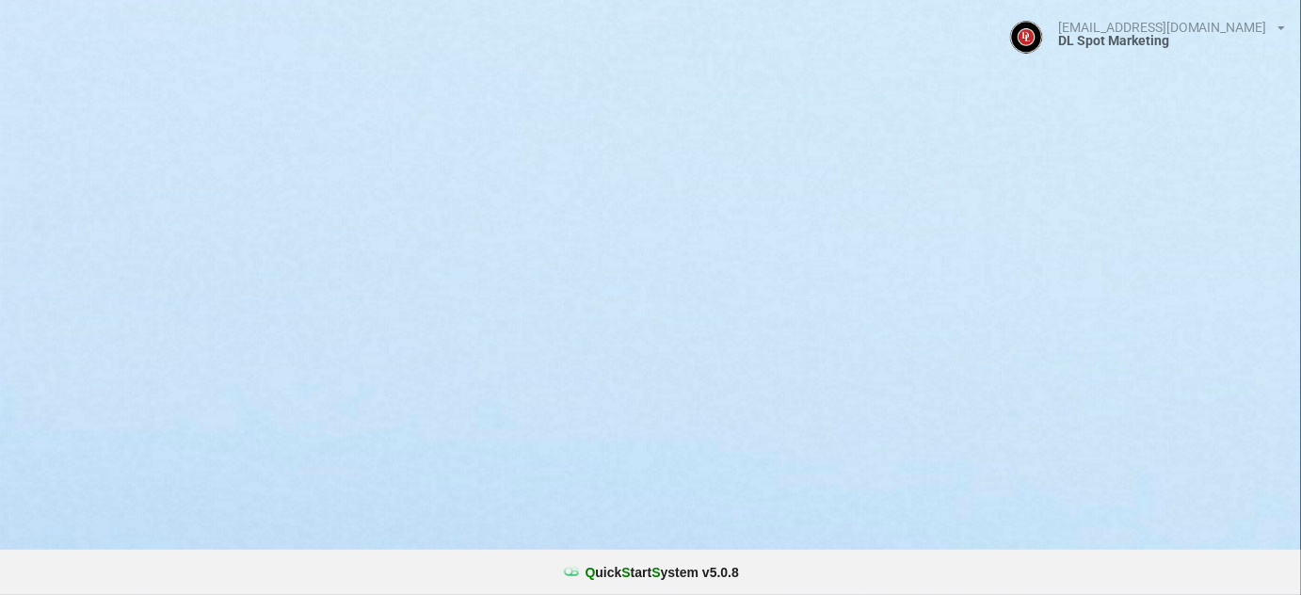
select select "25"
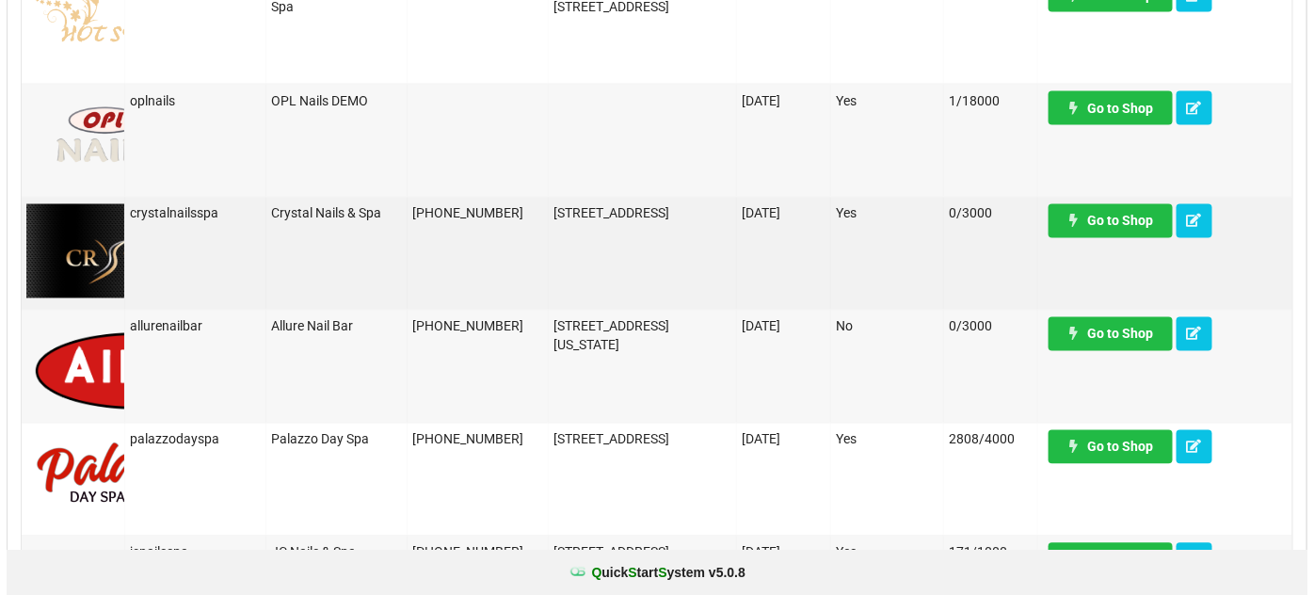
scroll to position [1026, 0]
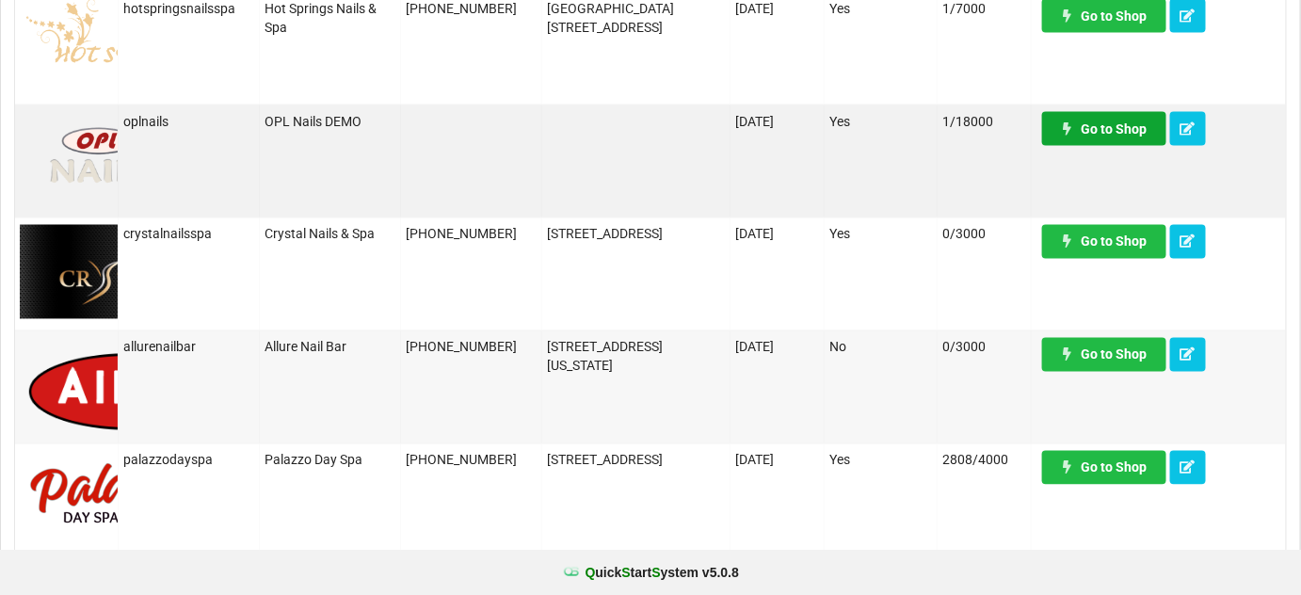
click at [749, 360] on link "Go to Shop" at bounding box center [738, 363] width 24 height 7
click at [1191, 130] on icon at bounding box center [1188, 127] width 16 height 11
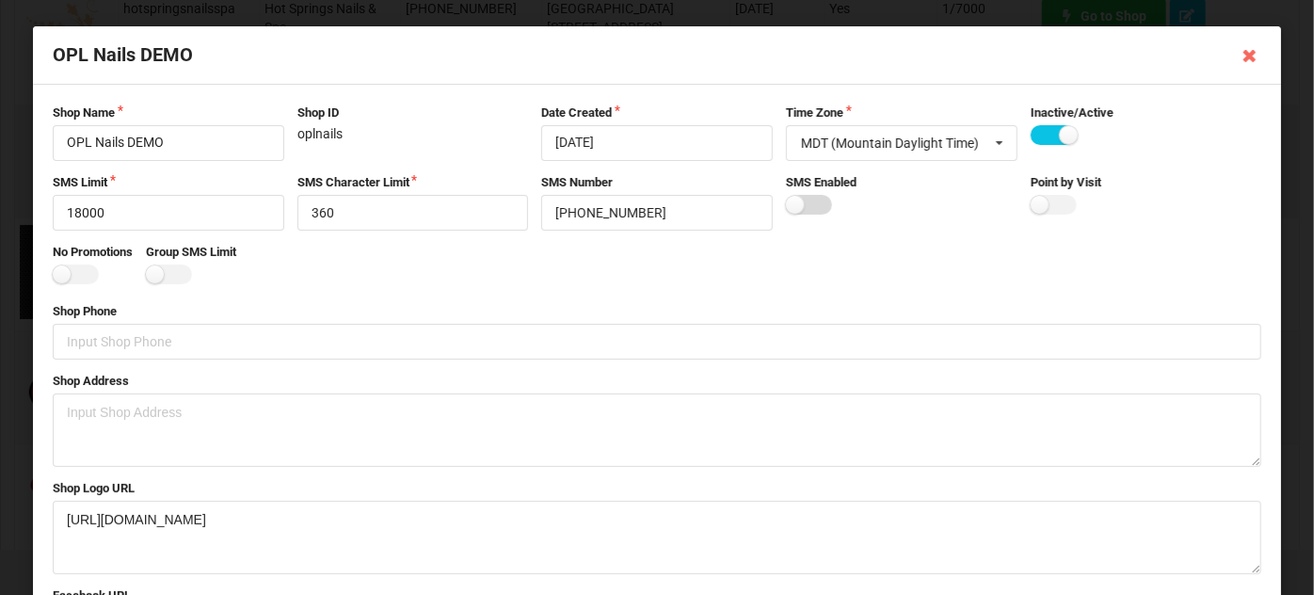
click at [818, 209] on label at bounding box center [809, 205] width 46 height 20
checkbox input "true"
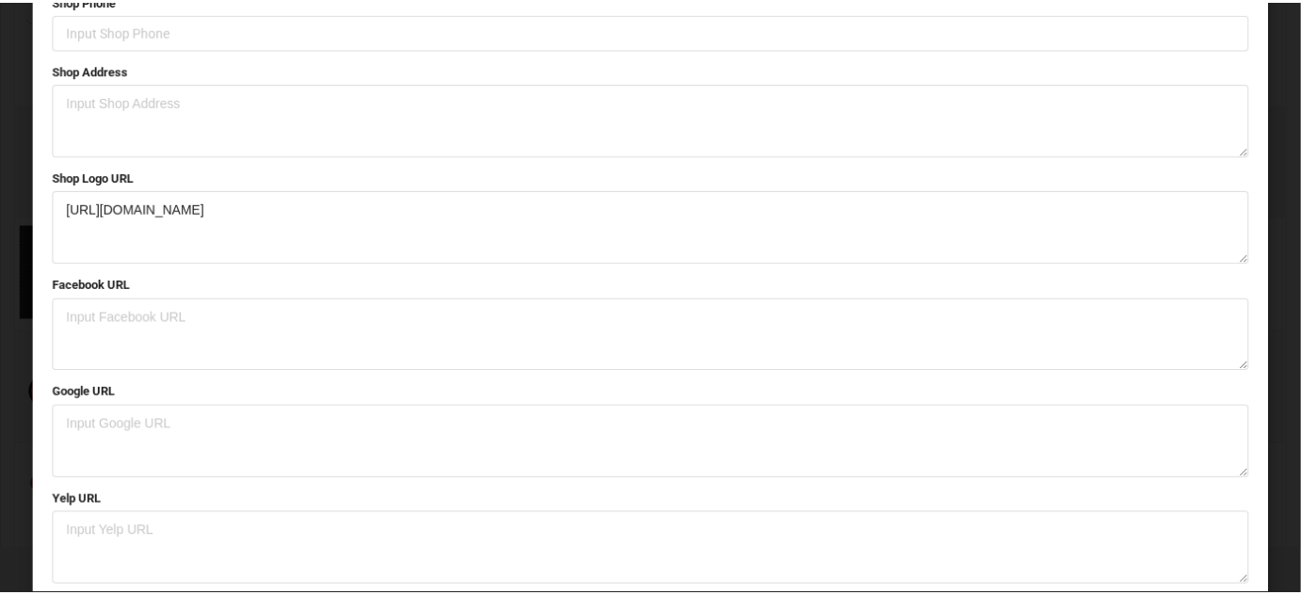
scroll to position [378, 0]
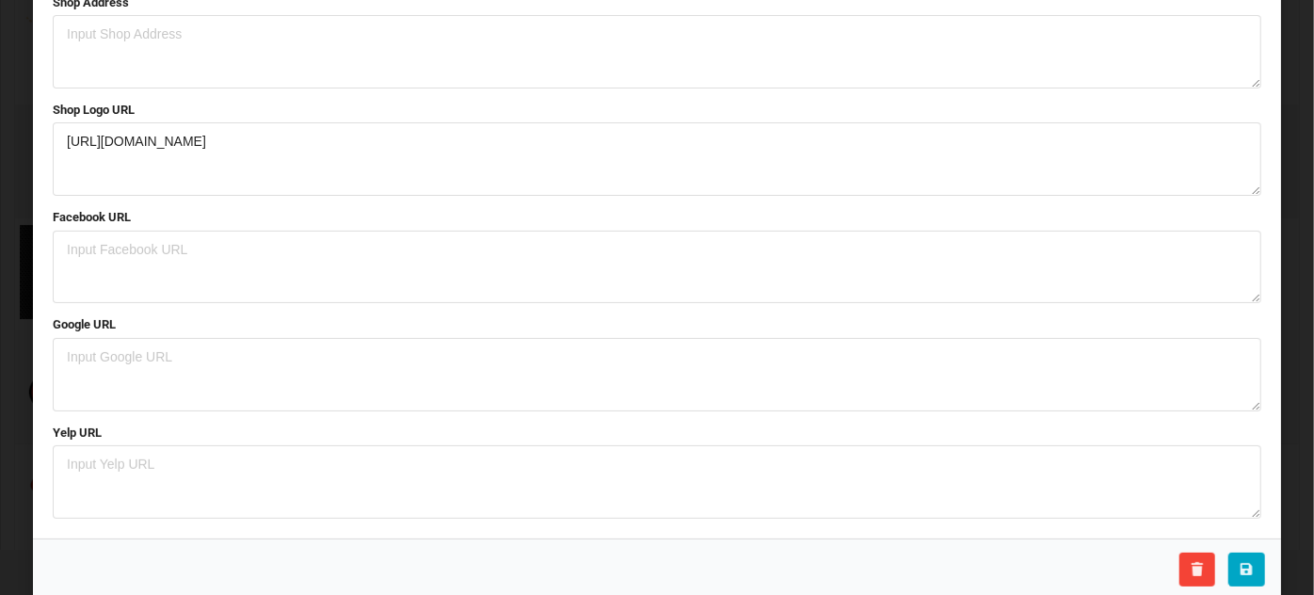
click at [1239, 564] on icon at bounding box center [1247, 568] width 16 height 11
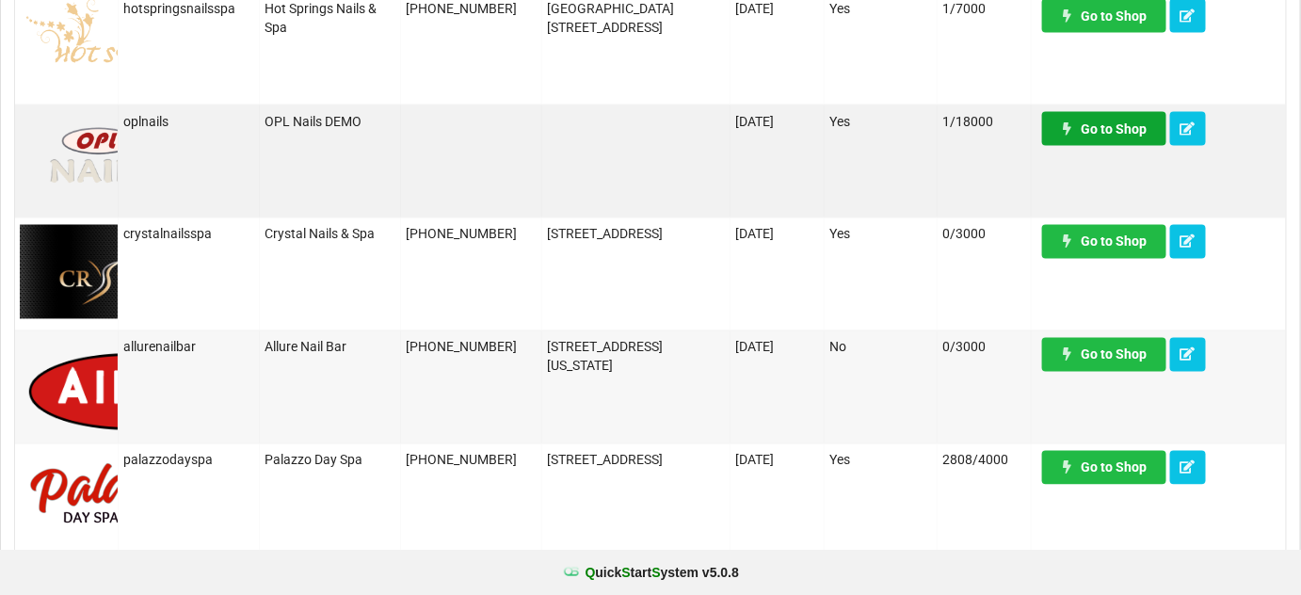
click at [728, 414] on link "Go to Shop" at bounding box center [718, 416] width 19 height 5
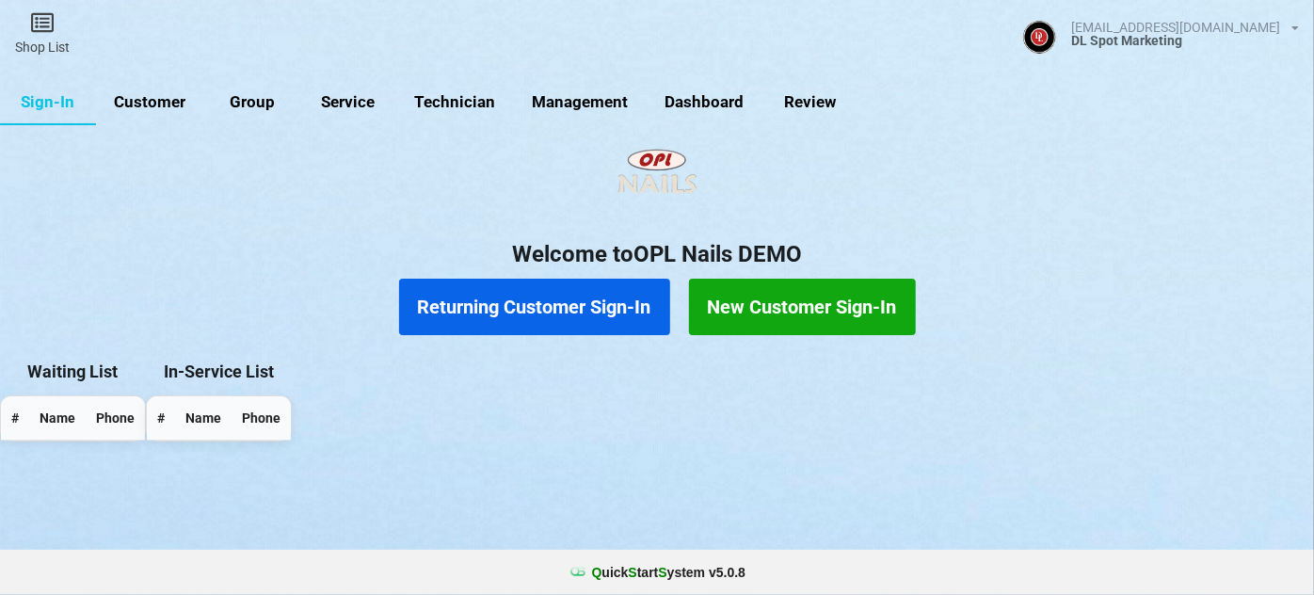
click at [238, 97] on link "Group" at bounding box center [252, 102] width 96 height 45
select select "25"
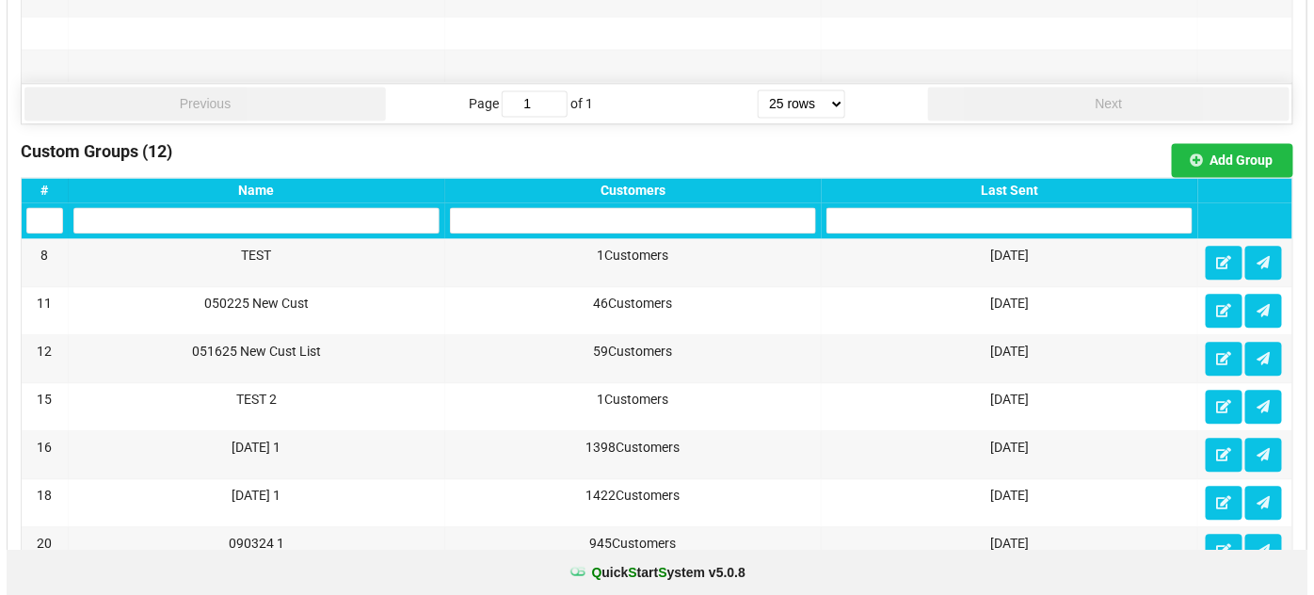
scroll to position [1255, 0]
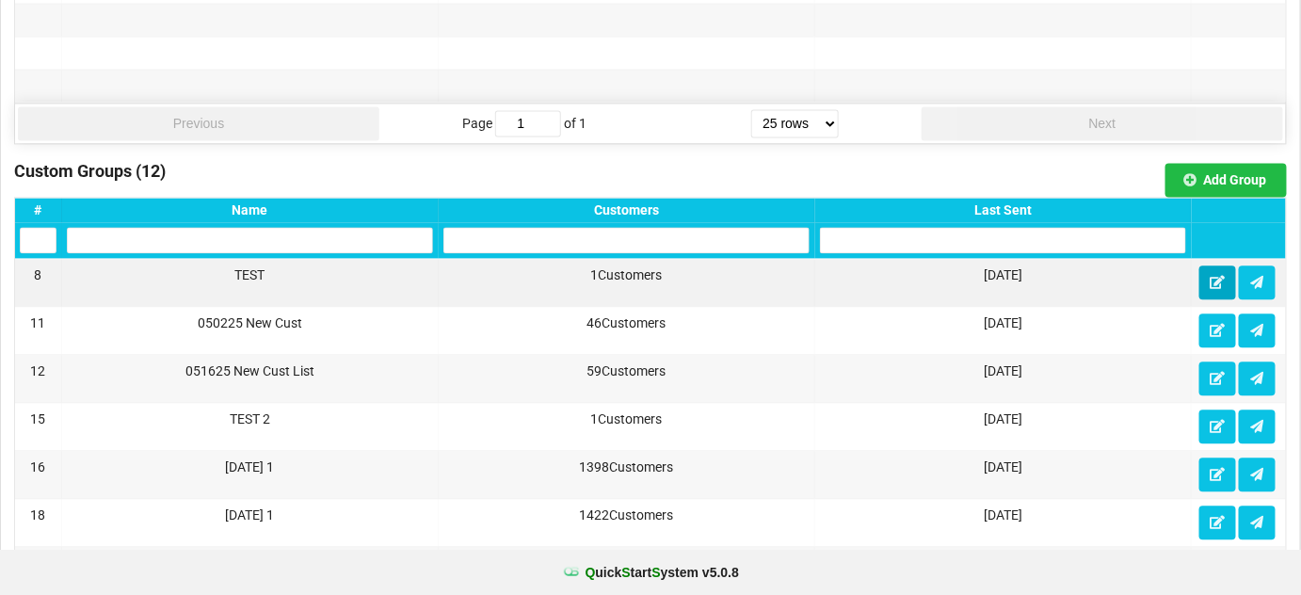
click at [1217, 276] on icon at bounding box center [1217, 281] width 16 height 11
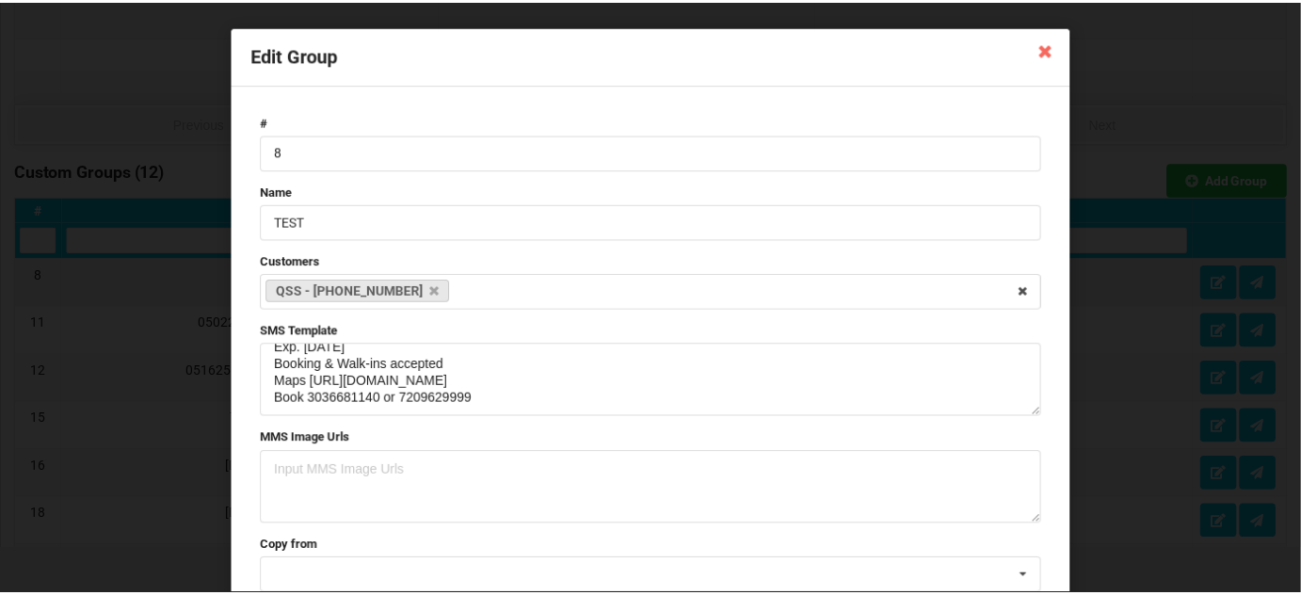
scroll to position [50, 0]
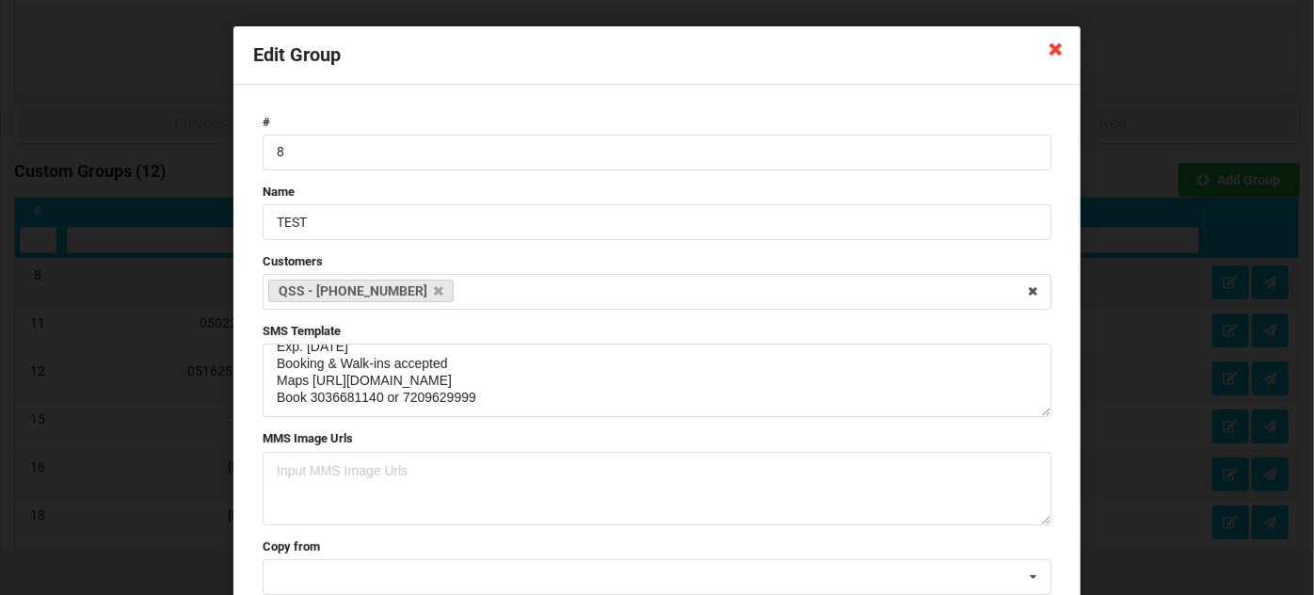
click at [1054, 55] on icon at bounding box center [1056, 48] width 30 height 30
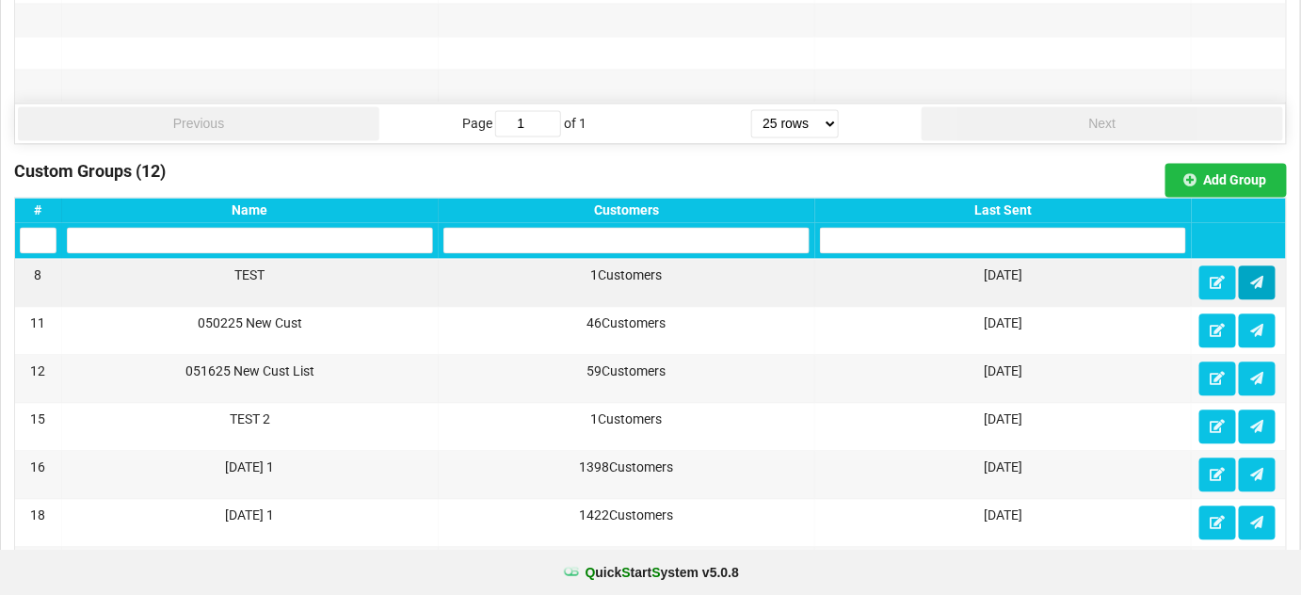
click at [1257, 276] on icon at bounding box center [1257, 281] width 16 height 11
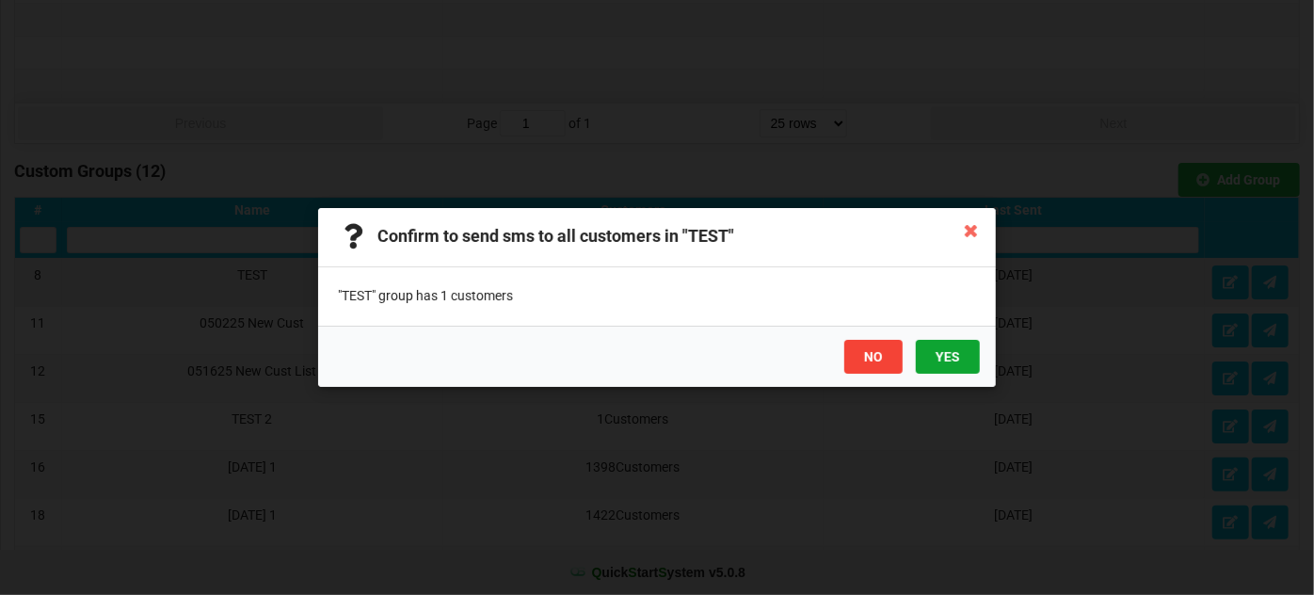
click at [952, 359] on button "YES" at bounding box center [948, 357] width 64 height 34
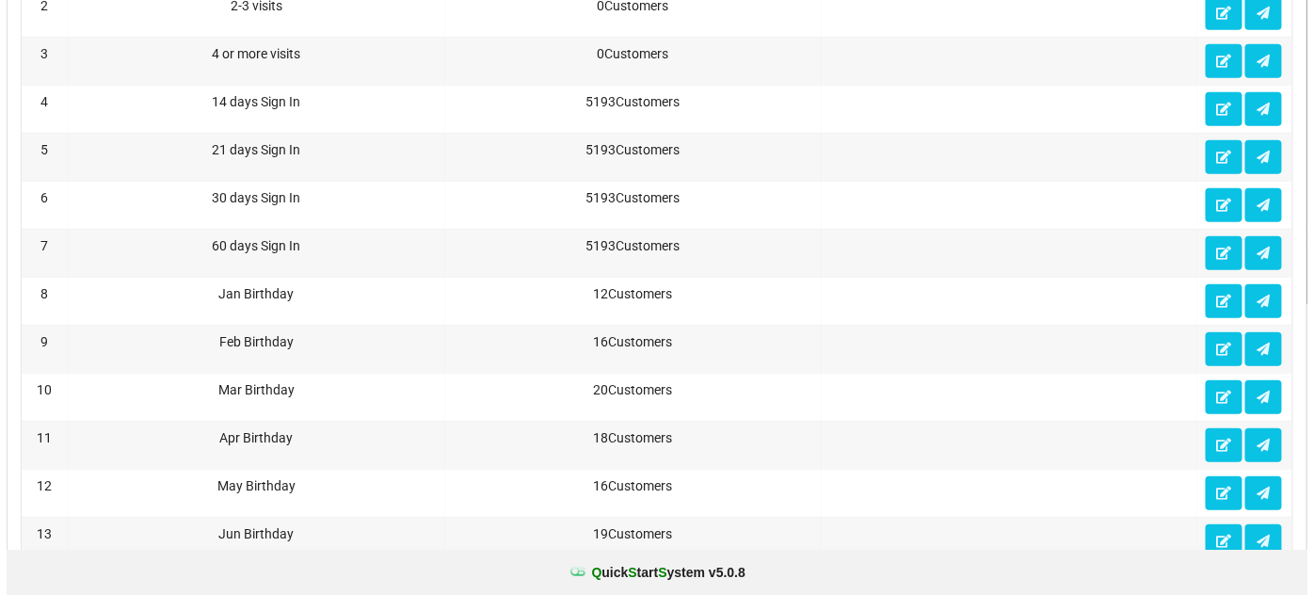
scroll to position [0, 0]
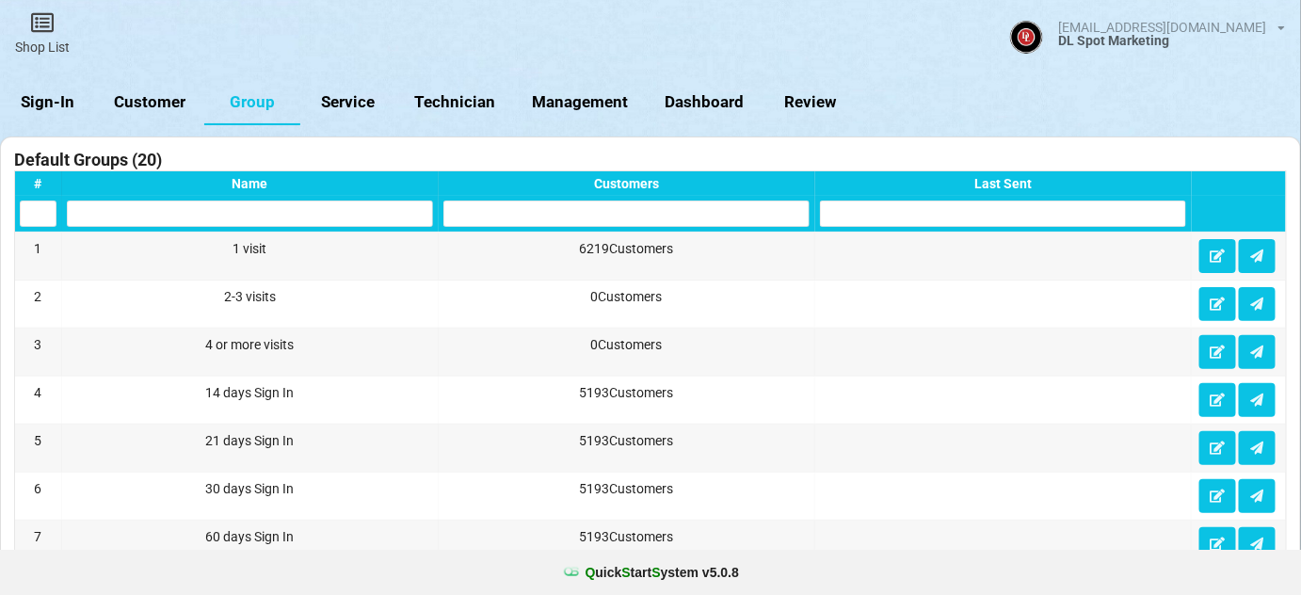
click at [40, 97] on link "Sign-In" at bounding box center [48, 102] width 96 height 45
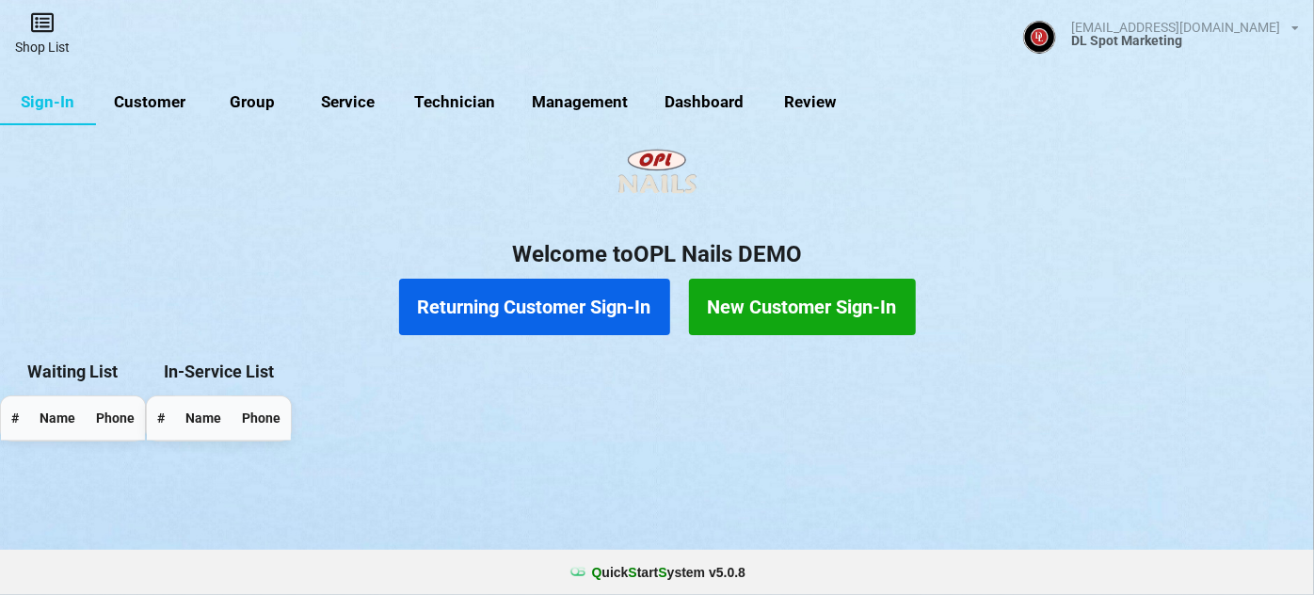
click at [45, 45] on link "Shop List" at bounding box center [42, 33] width 85 height 67
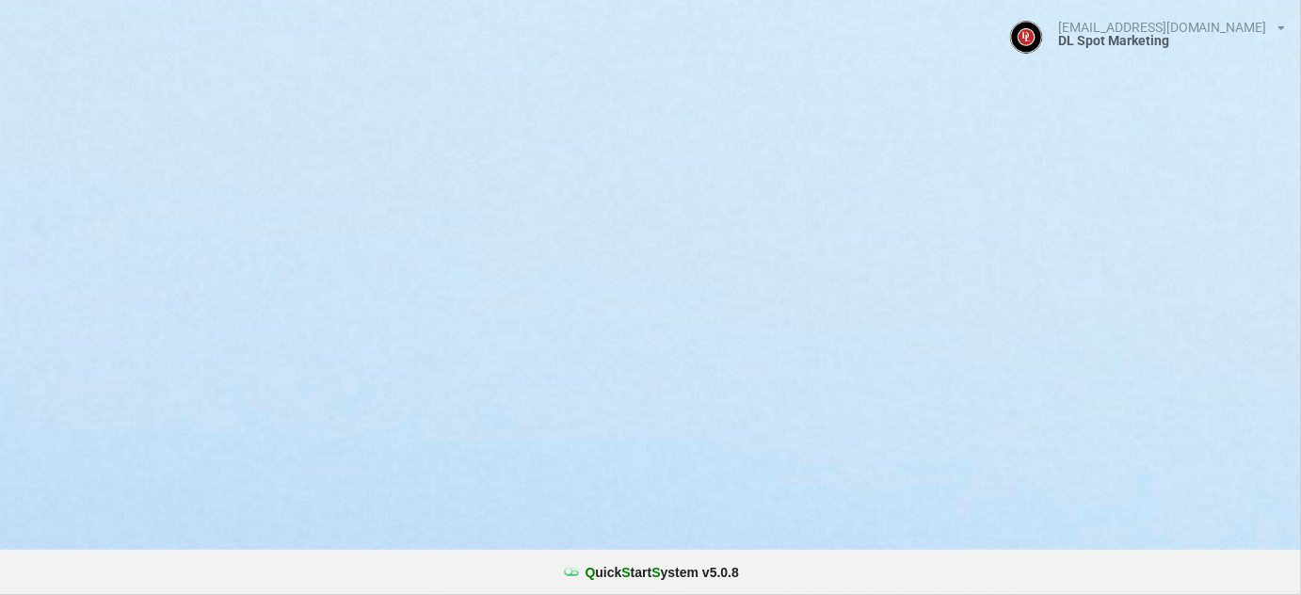
select select "25"
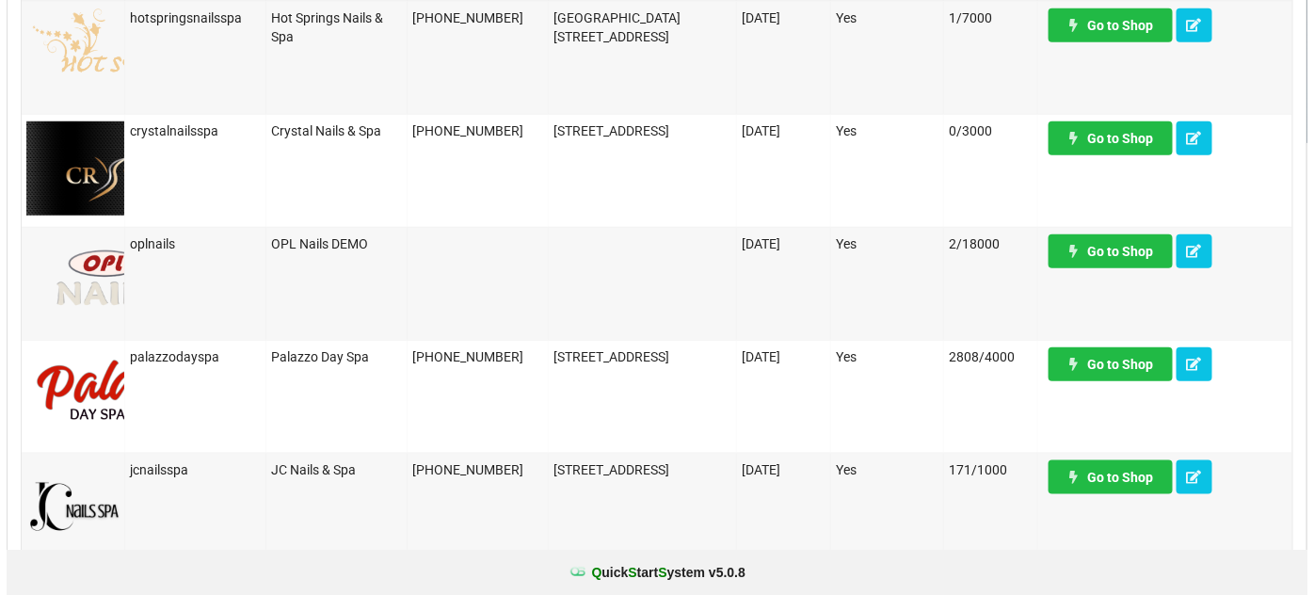
scroll to position [456, 0]
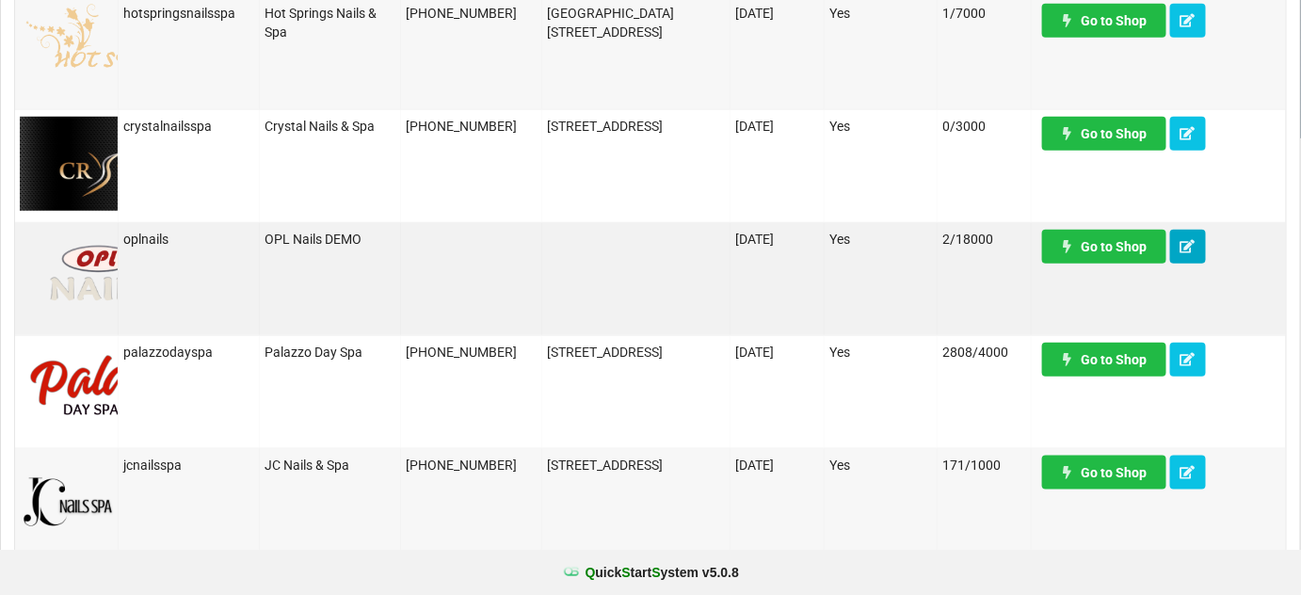
click at [1187, 250] on icon at bounding box center [1188, 245] width 16 height 11
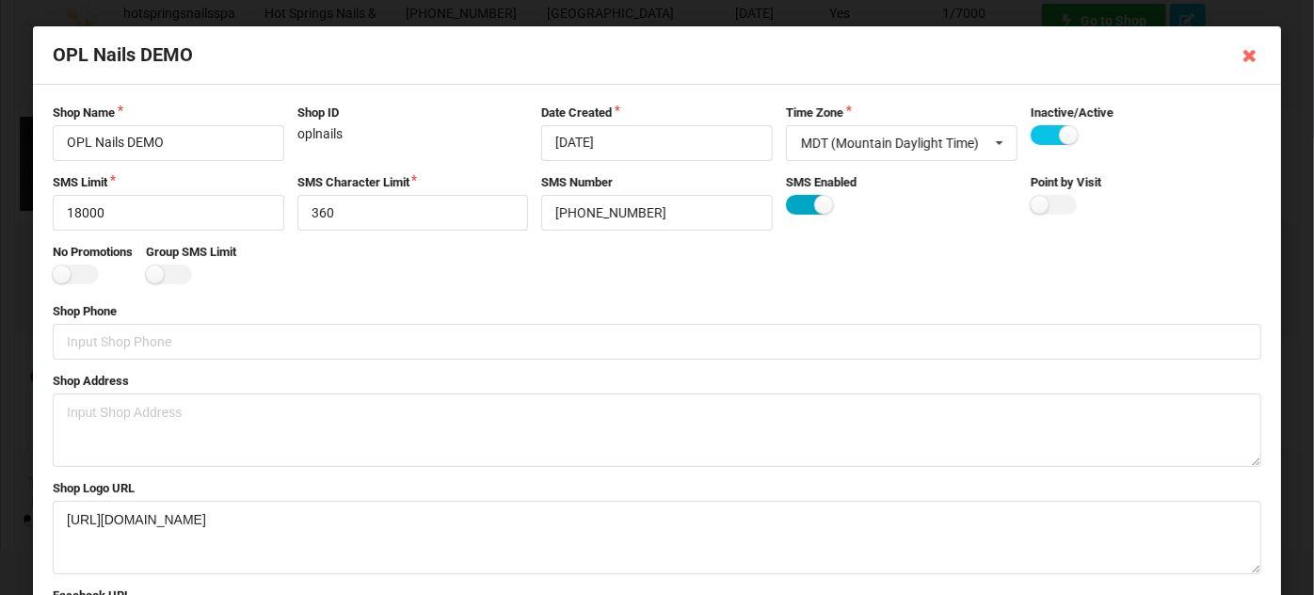
click at [798, 205] on label at bounding box center [809, 205] width 46 height 20
checkbox input "false"
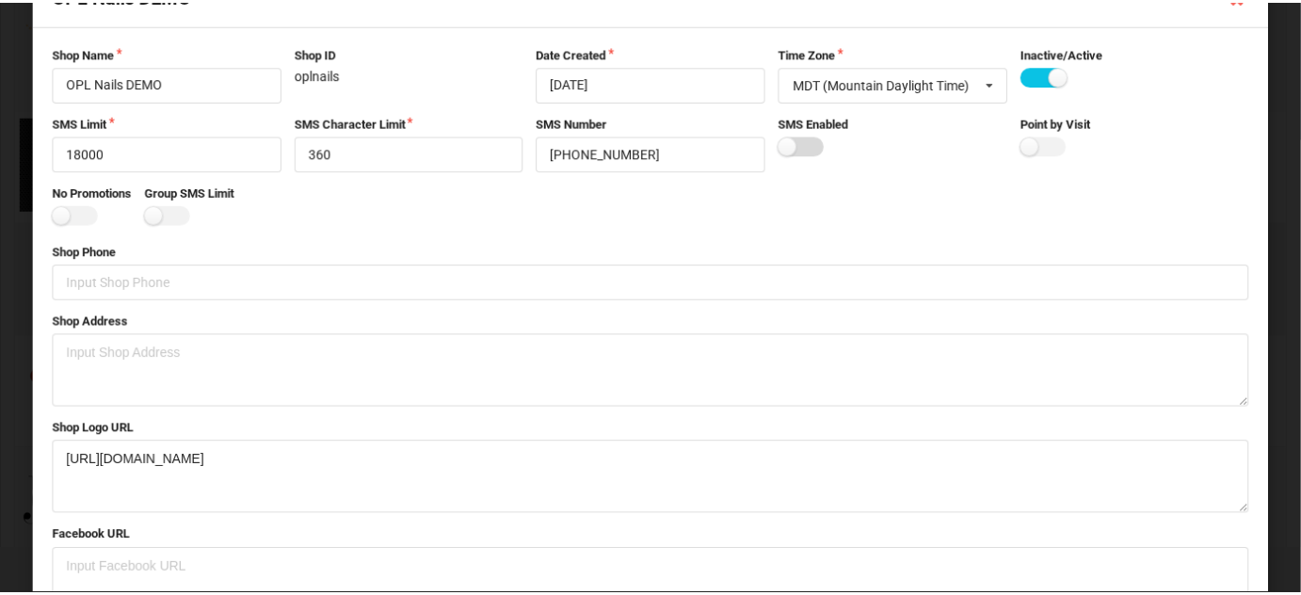
scroll to position [378, 0]
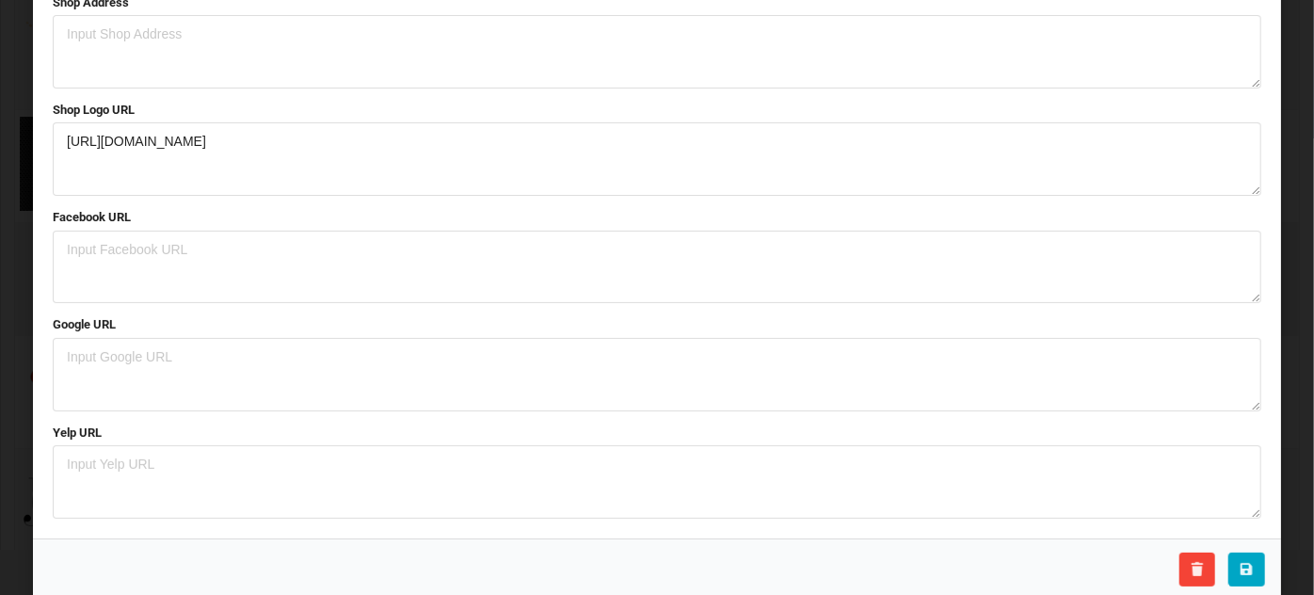
click at [1240, 563] on icon at bounding box center [1247, 568] width 16 height 11
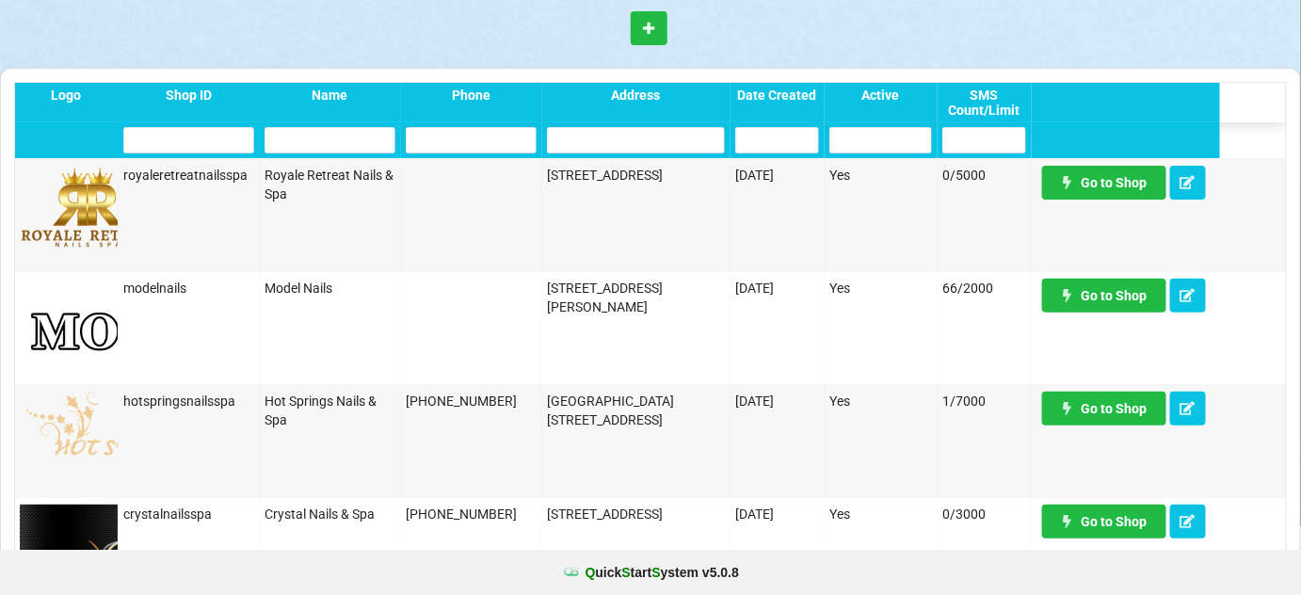
scroll to position [0, 0]
